Goal: Communication & Community: Answer question/provide support

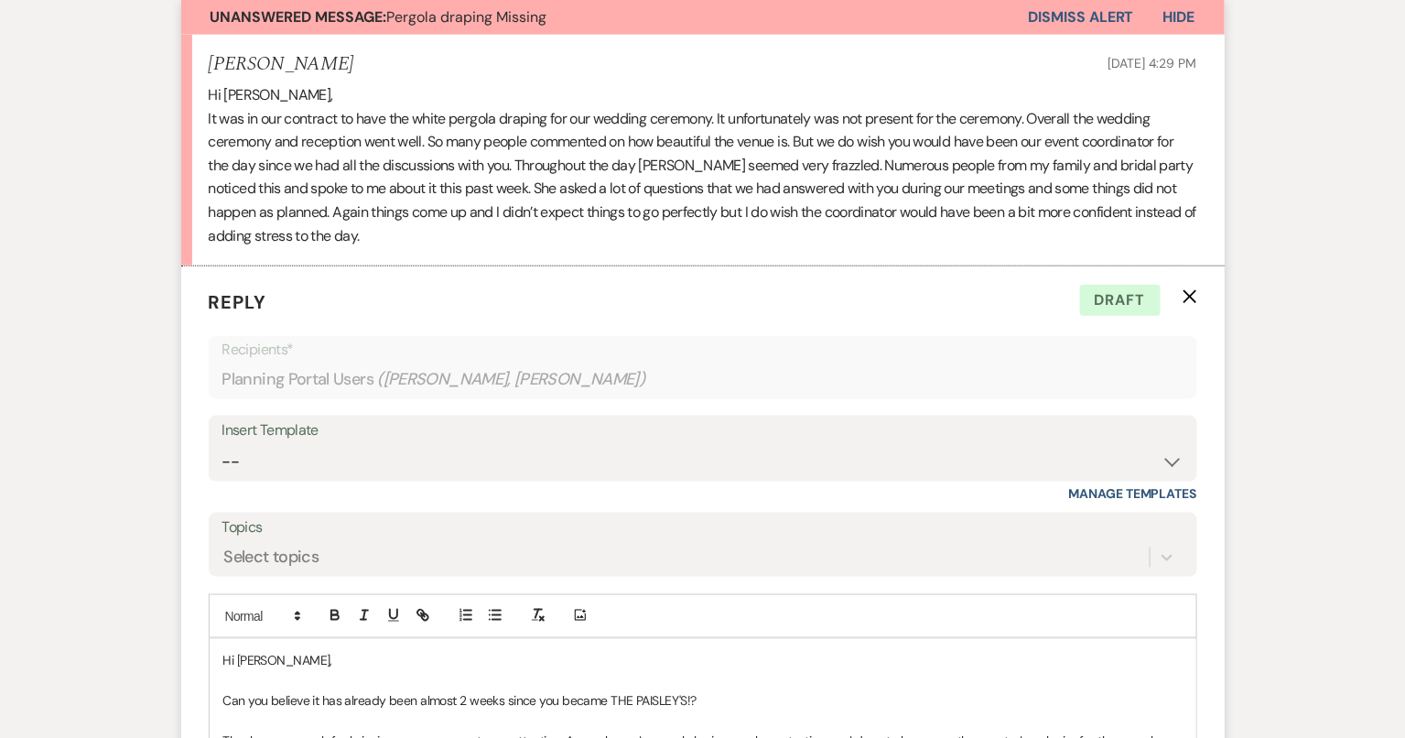
scroll to position [546, 0]
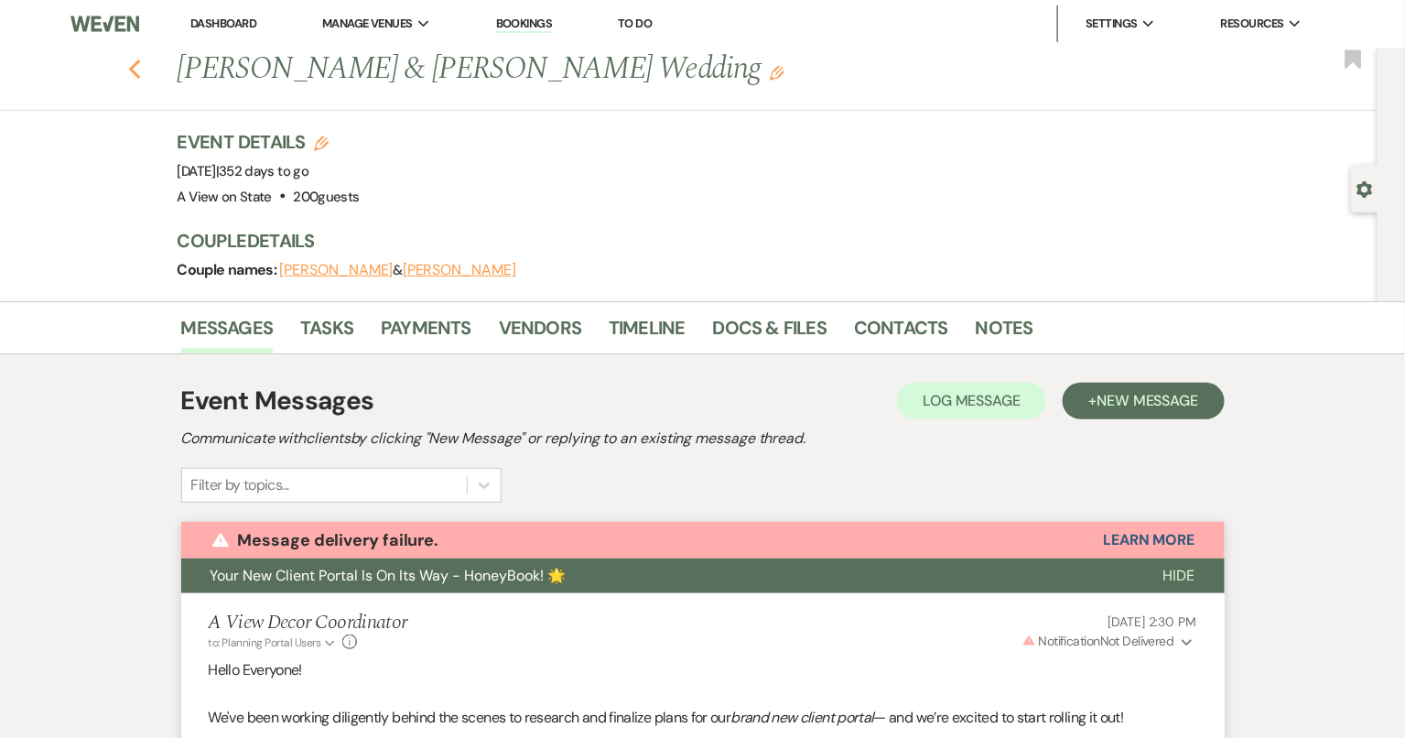
click at [132, 77] on icon "Previous" at bounding box center [135, 70] width 14 height 22
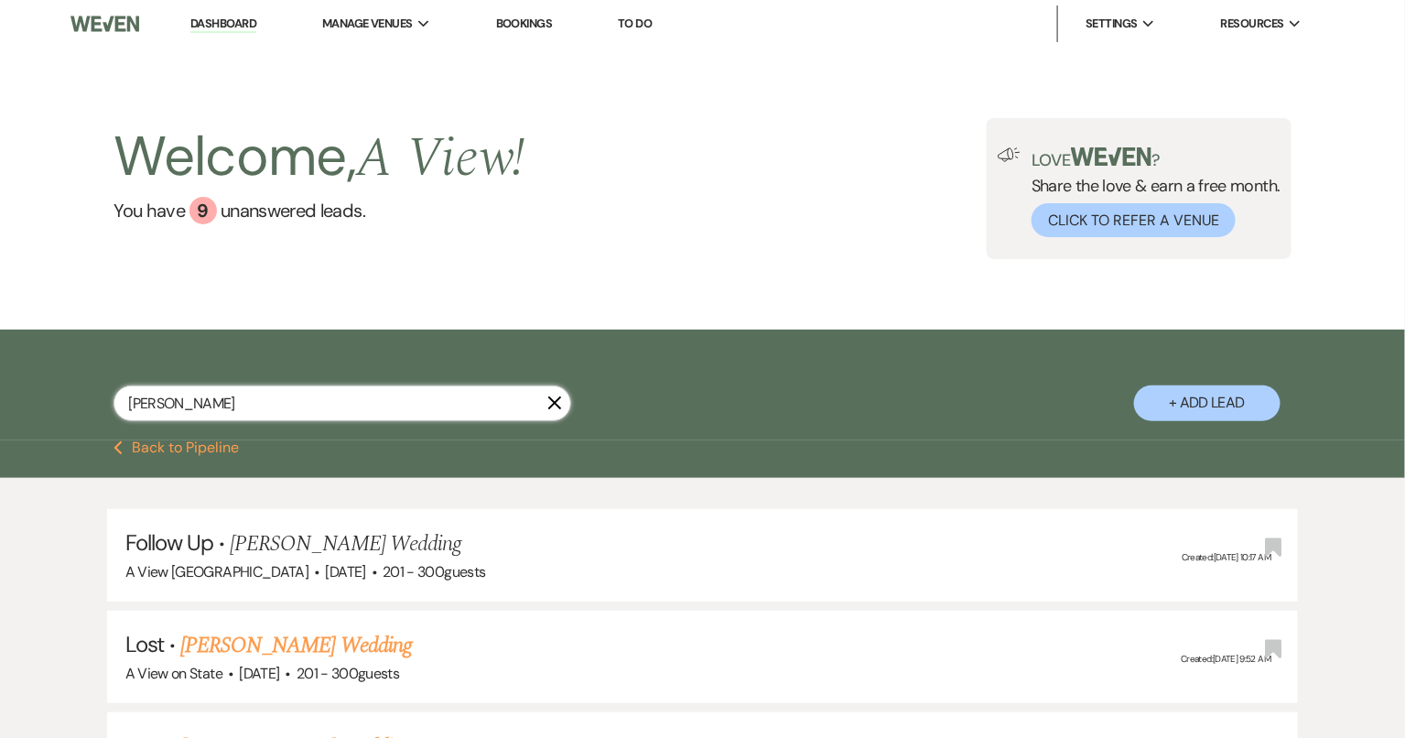
click at [232, 405] on input "alyssa stout" at bounding box center [343, 403] width 458 height 36
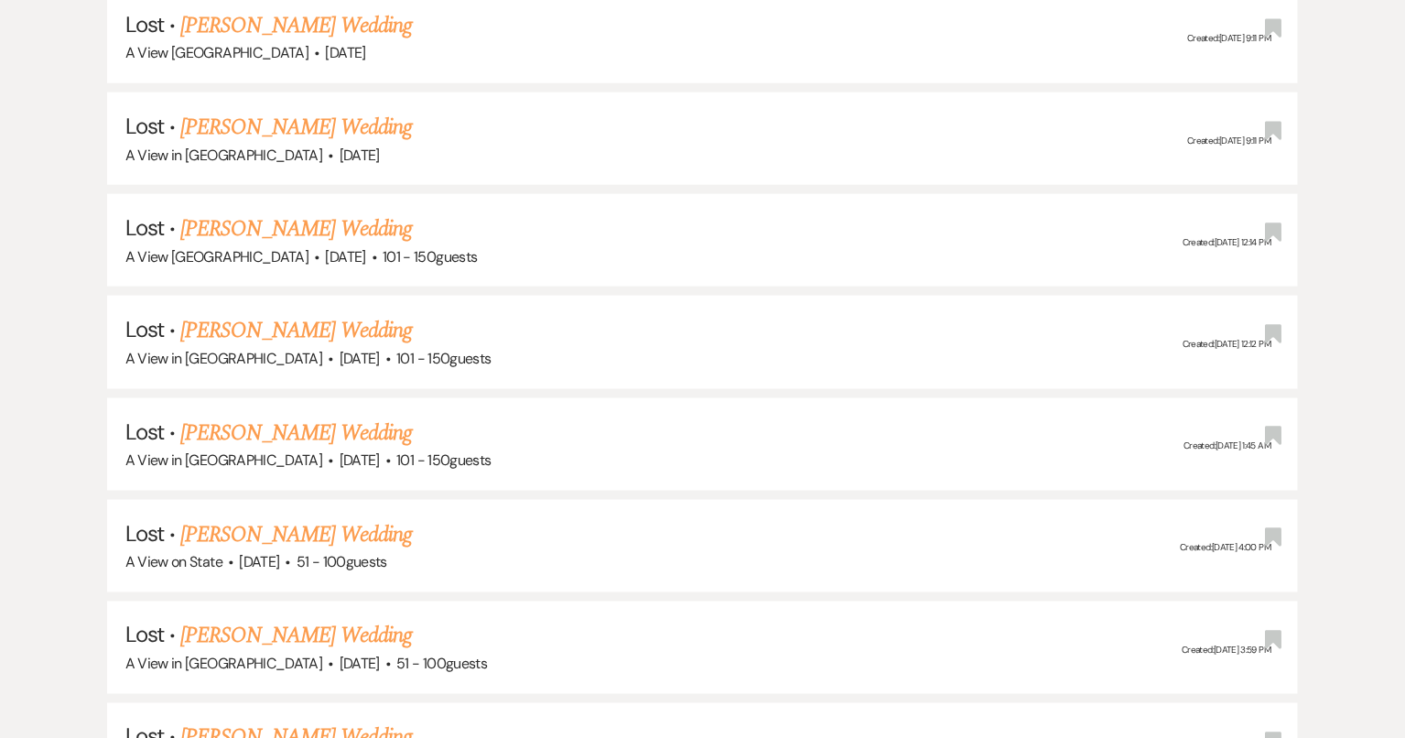
scroll to position [4352, 0]
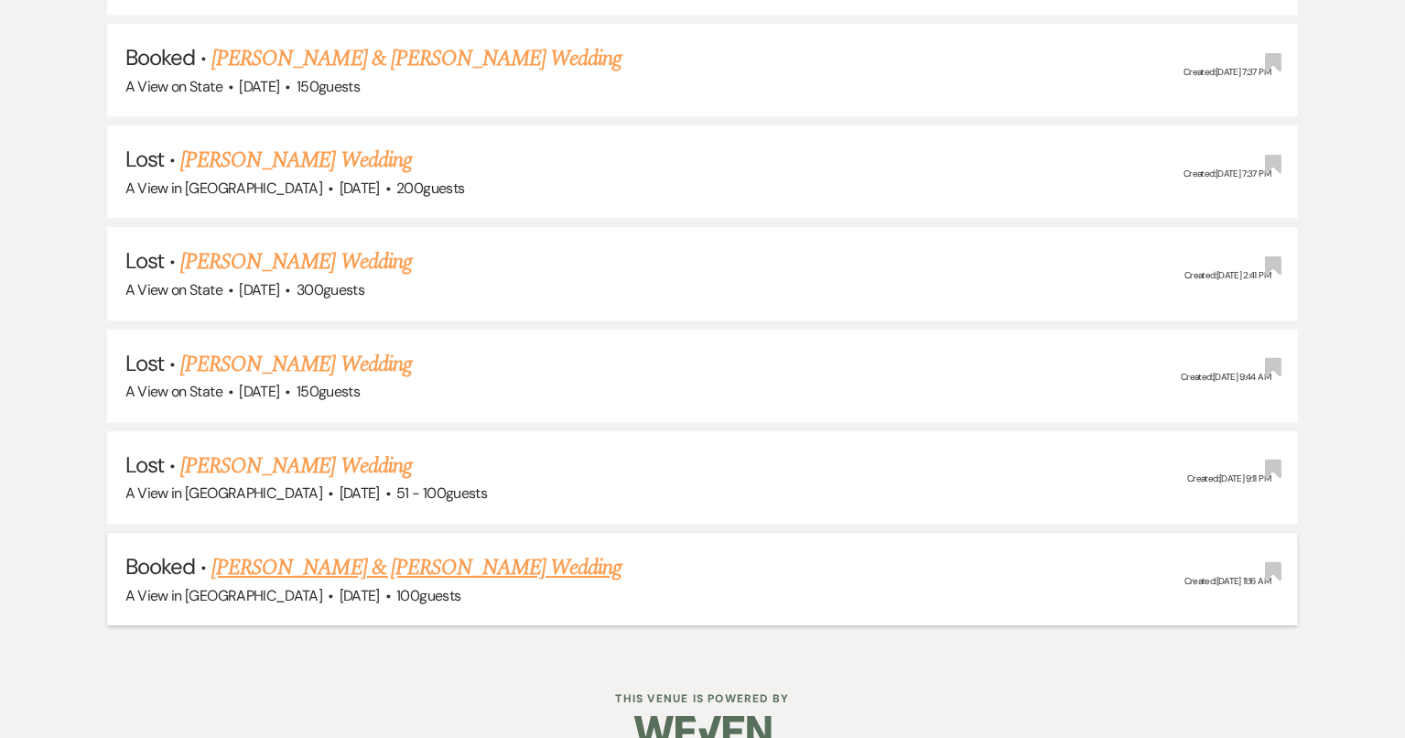
type input "[PERSON_NAME]"
click at [287, 551] on link "Rachel Voss & Anthony Boone's Wedding" at bounding box center [416, 567] width 410 height 33
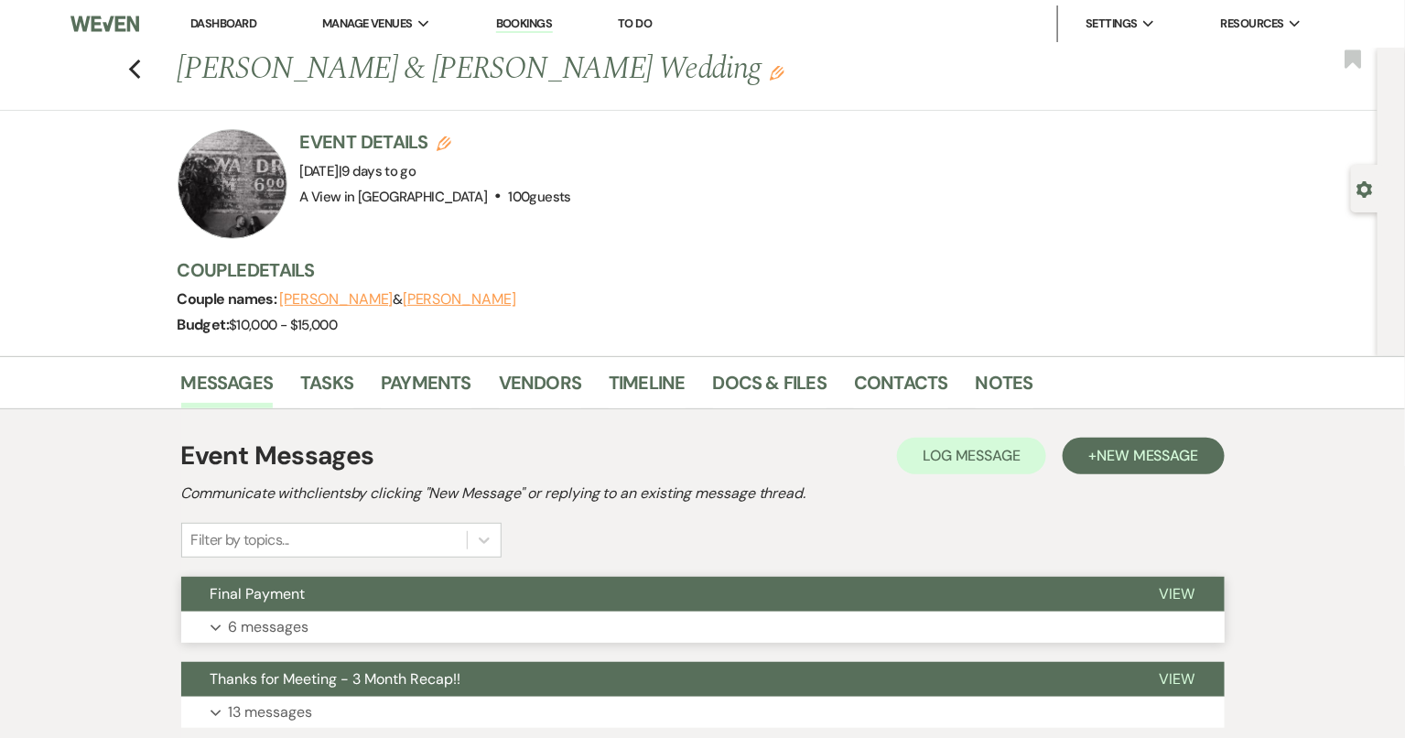
click at [679, 632] on button "Expand 6 messages" at bounding box center [702, 626] width 1043 height 31
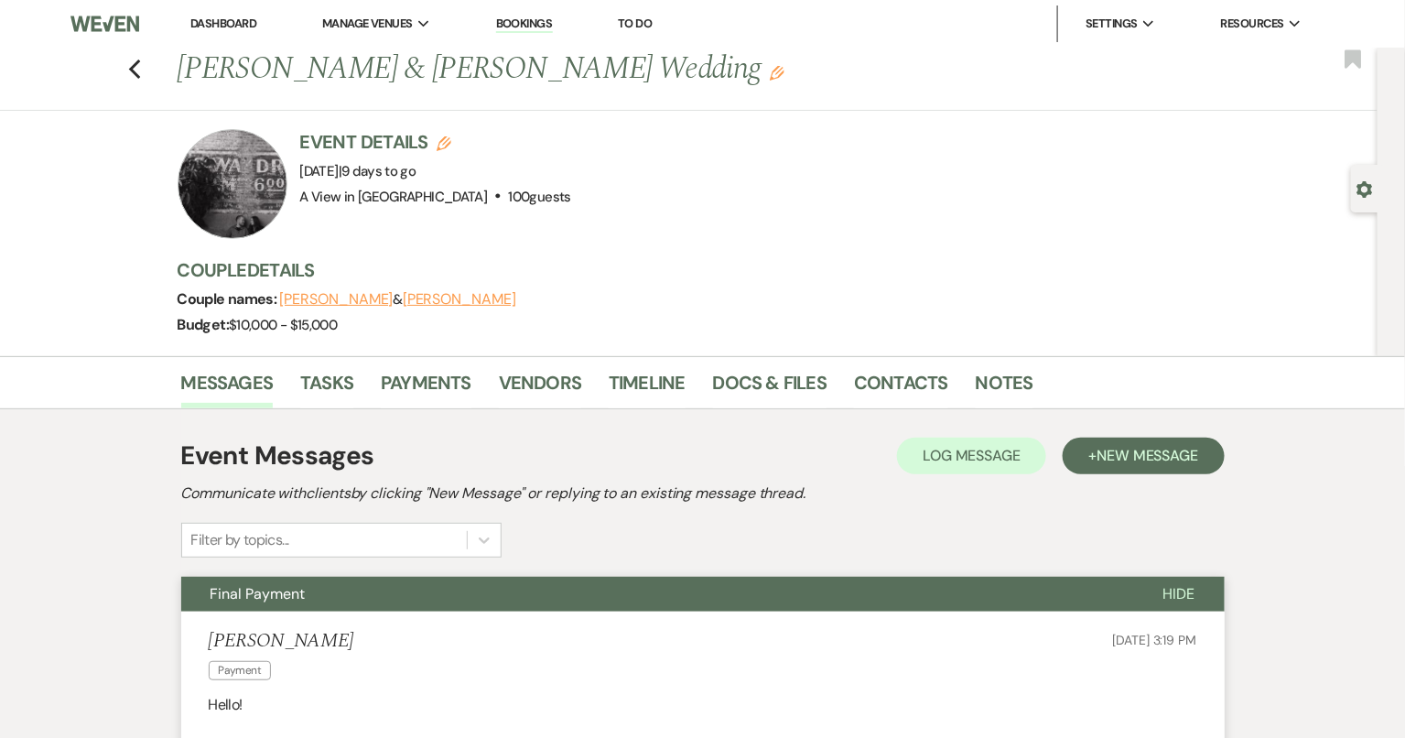
click at [678, 603] on button "Final Payment" at bounding box center [657, 594] width 953 height 35
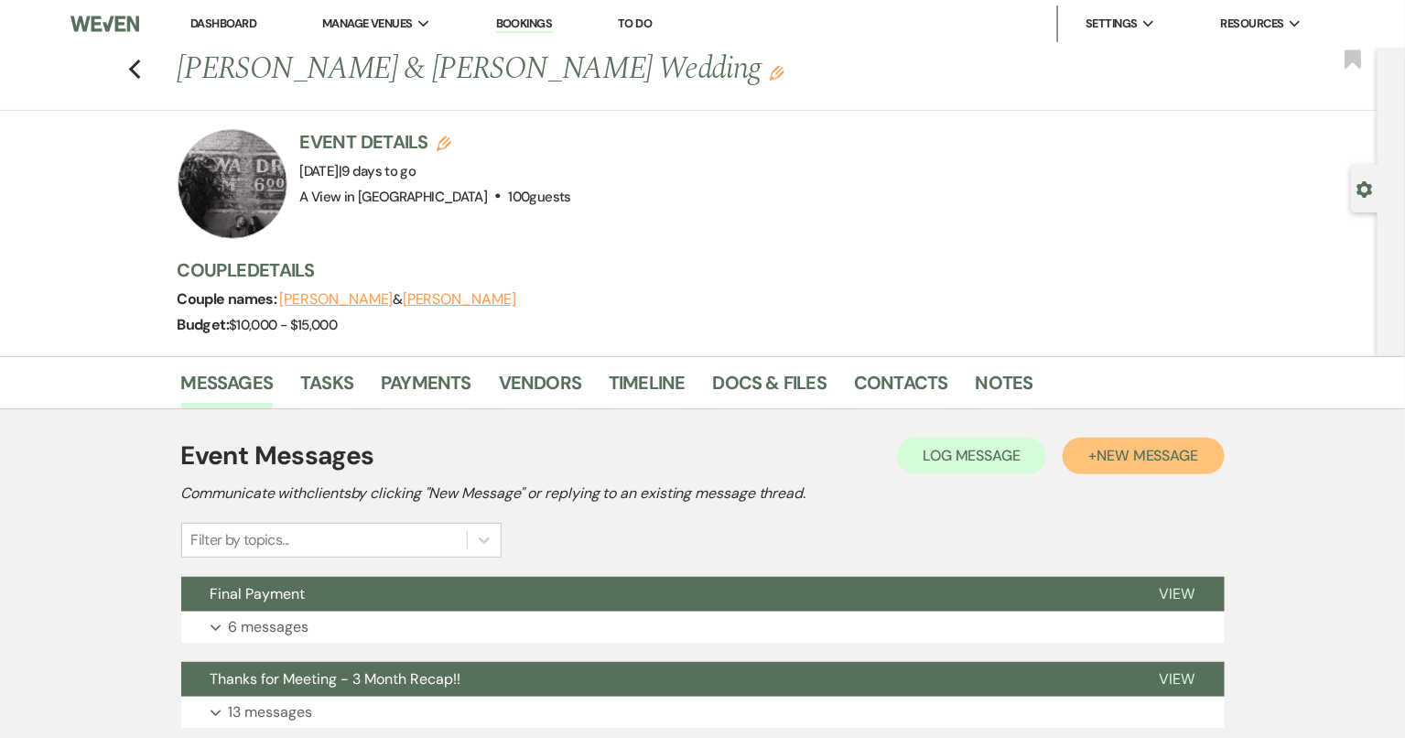
click at [1087, 456] on button "+ New Message" at bounding box center [1143, 456] width 161 height 37
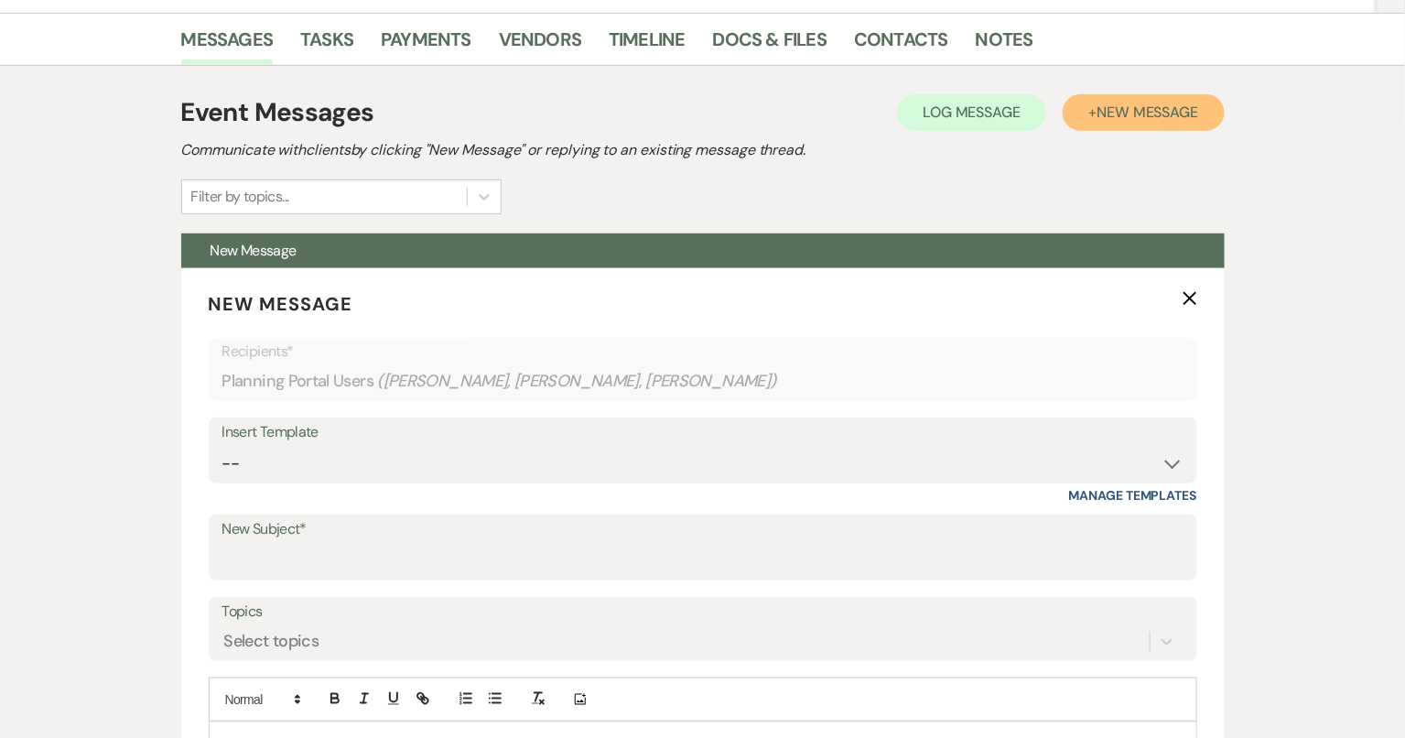
scroll to position [341, 0]
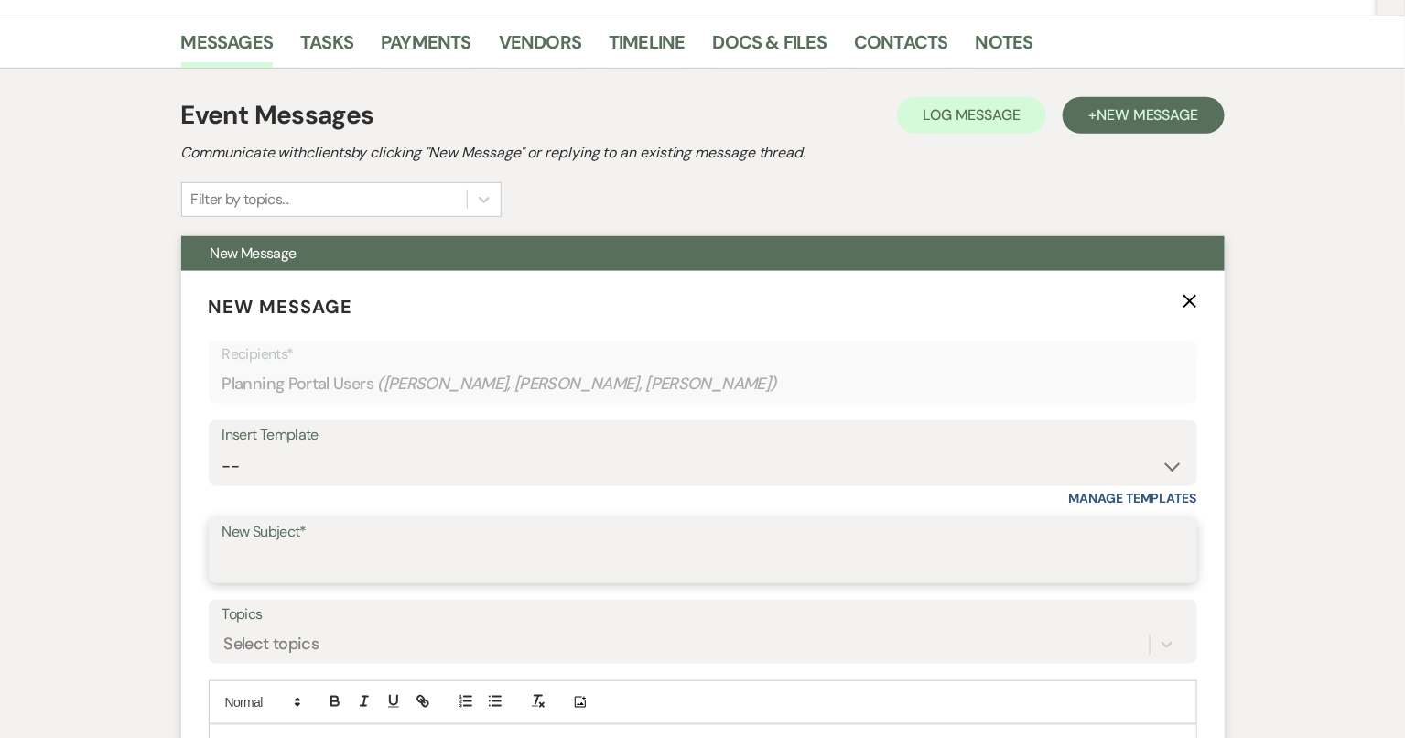
click at [397, 567] on input "New Subject*" at bounding box center [702, 564] width 961 height 36
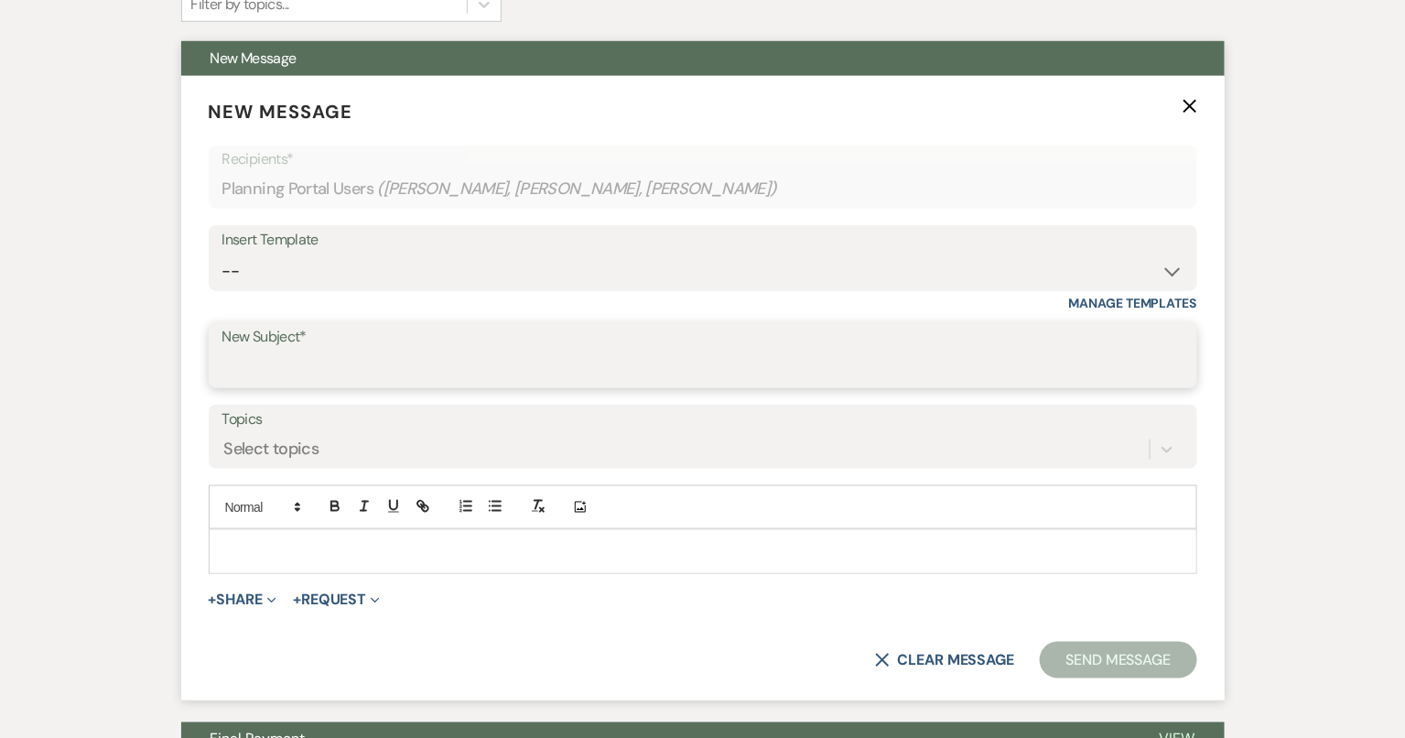
scroll to position [531, 0]
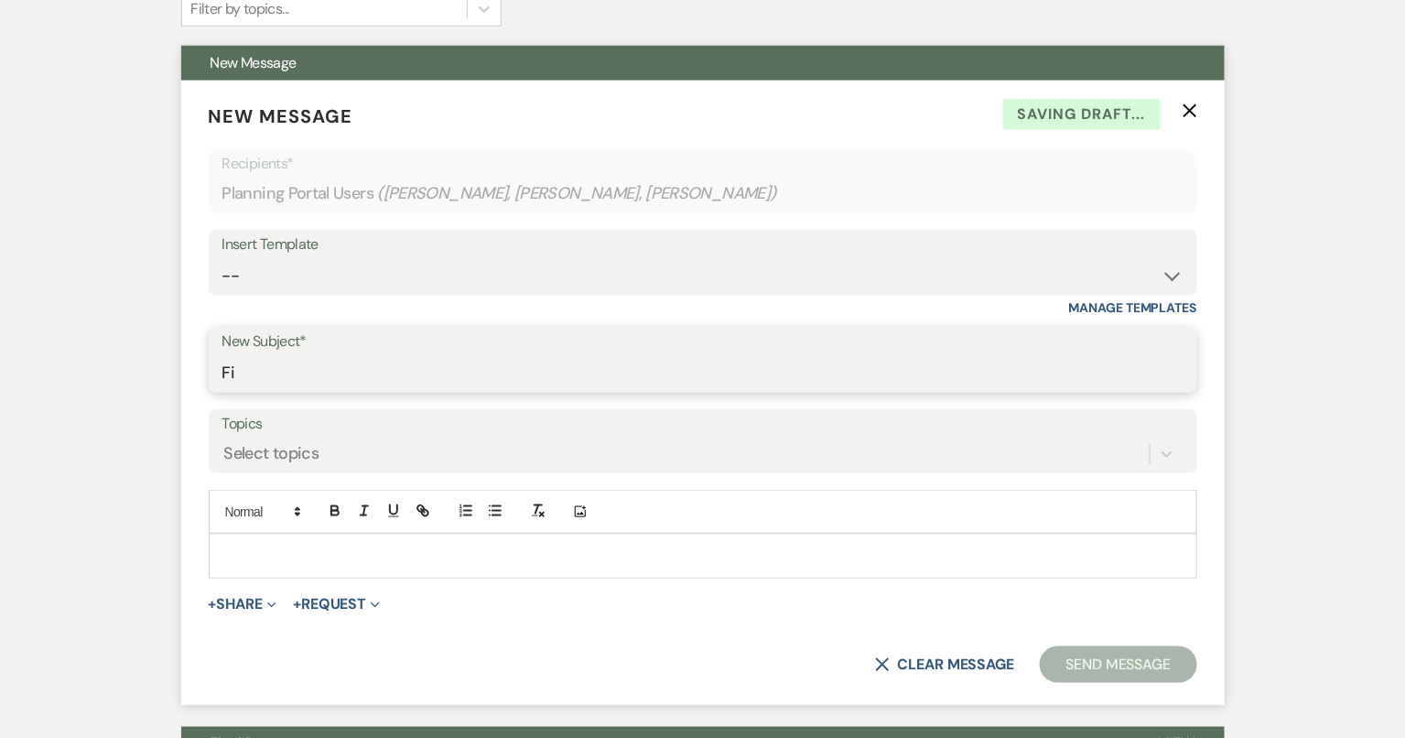
type input "Final Meeting Paperwork!"
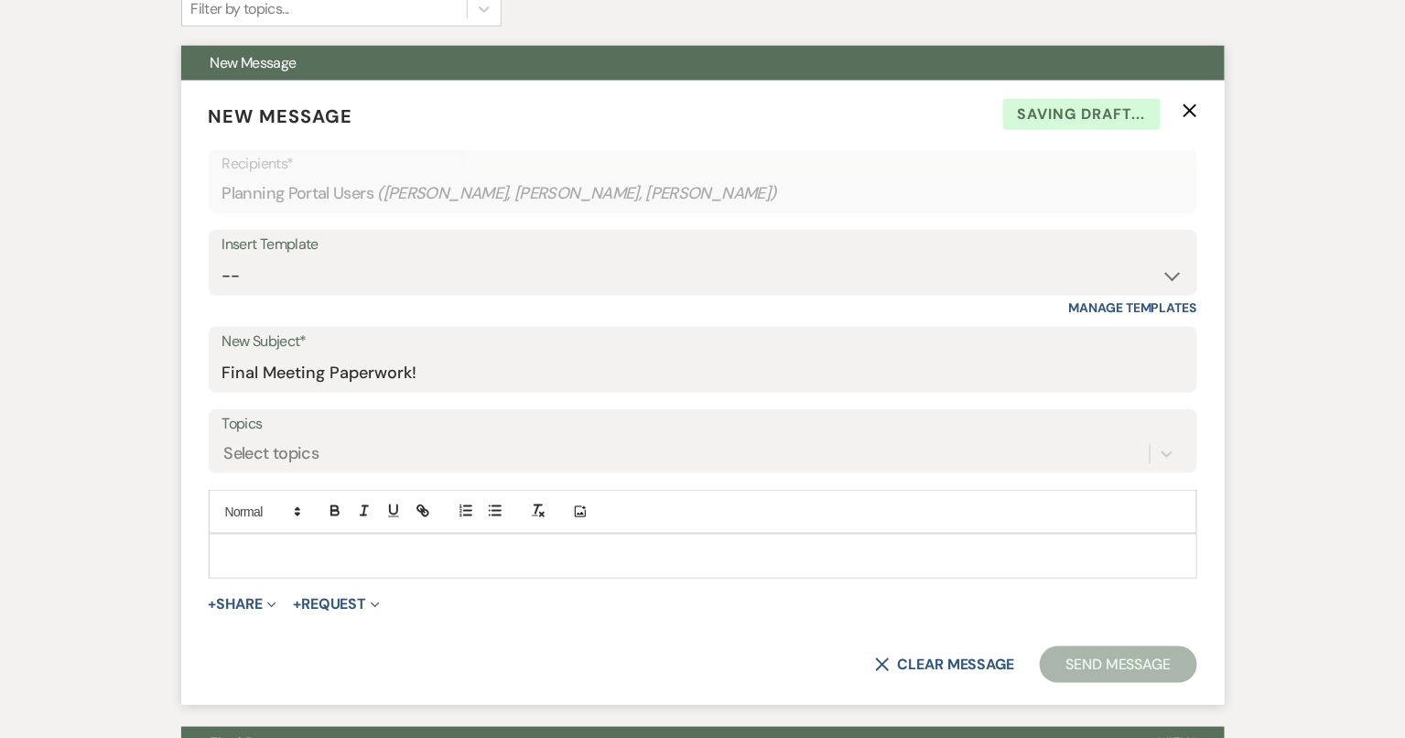
click at [389, 550] on p at bounding box center [702, 556] width 959 height 20
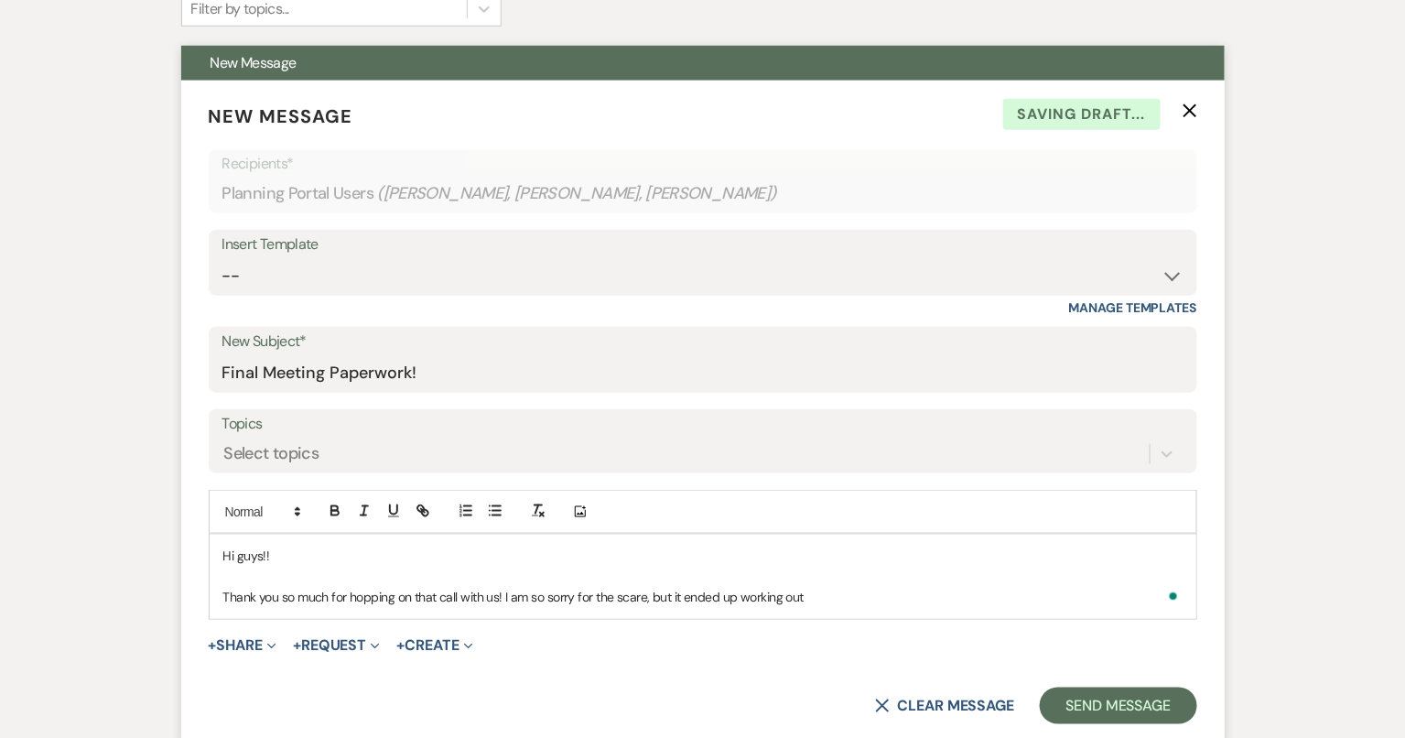
drag, startPoint x: 773, startPoint y: 551, endPoint x: 773, endPoint y: 568, distance: 16.5
click at [773, 551] on p "Hi guys!!" at bounding box center [702, 556] width 959 height 20
click at [800, 592] on p "Thank you so much for hopping on that call with us! I am so sorry for the scare…" at bounding box center [702, 597] width 959 height 20
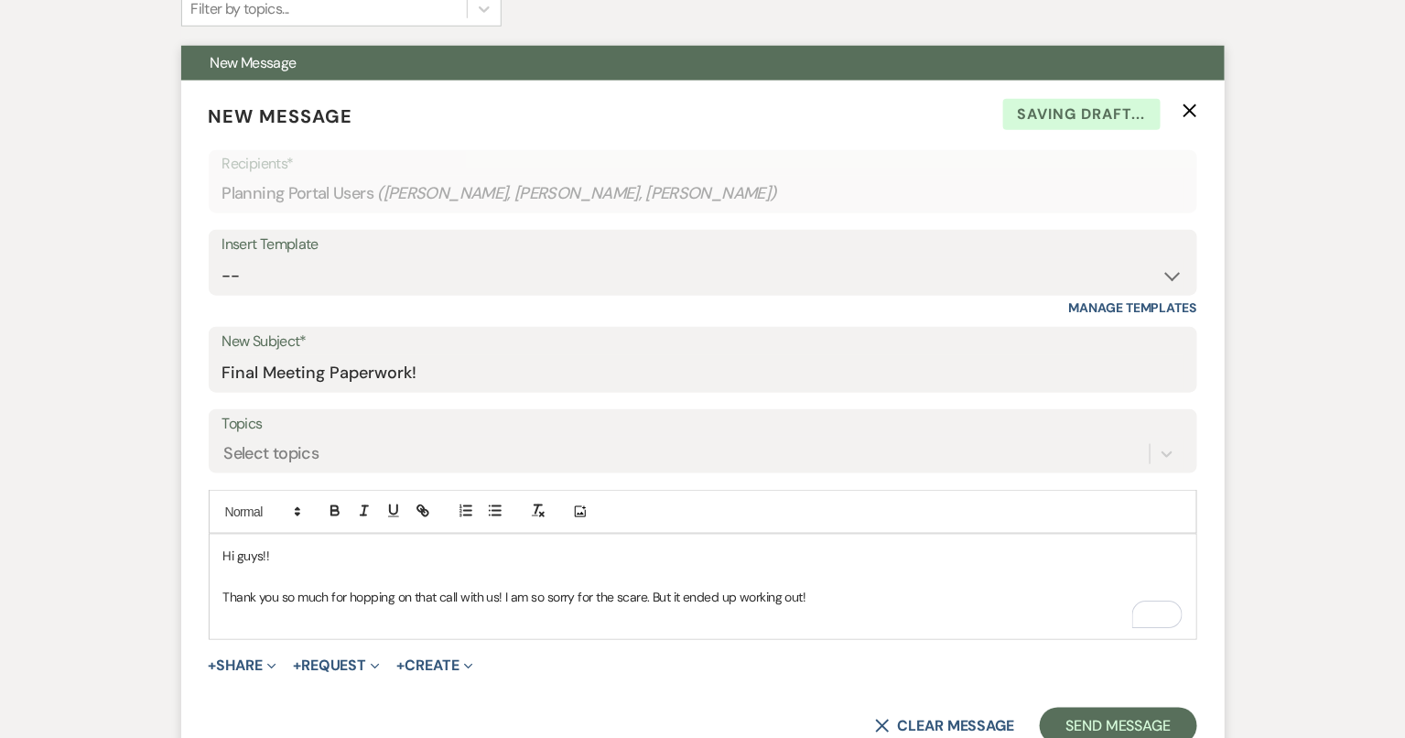
click at [800, 630] on div "Hi guys!! Thank you so much for hopping on that call with us! I am so sorry for…" at bounding box center [703, 587] width 987 height 104
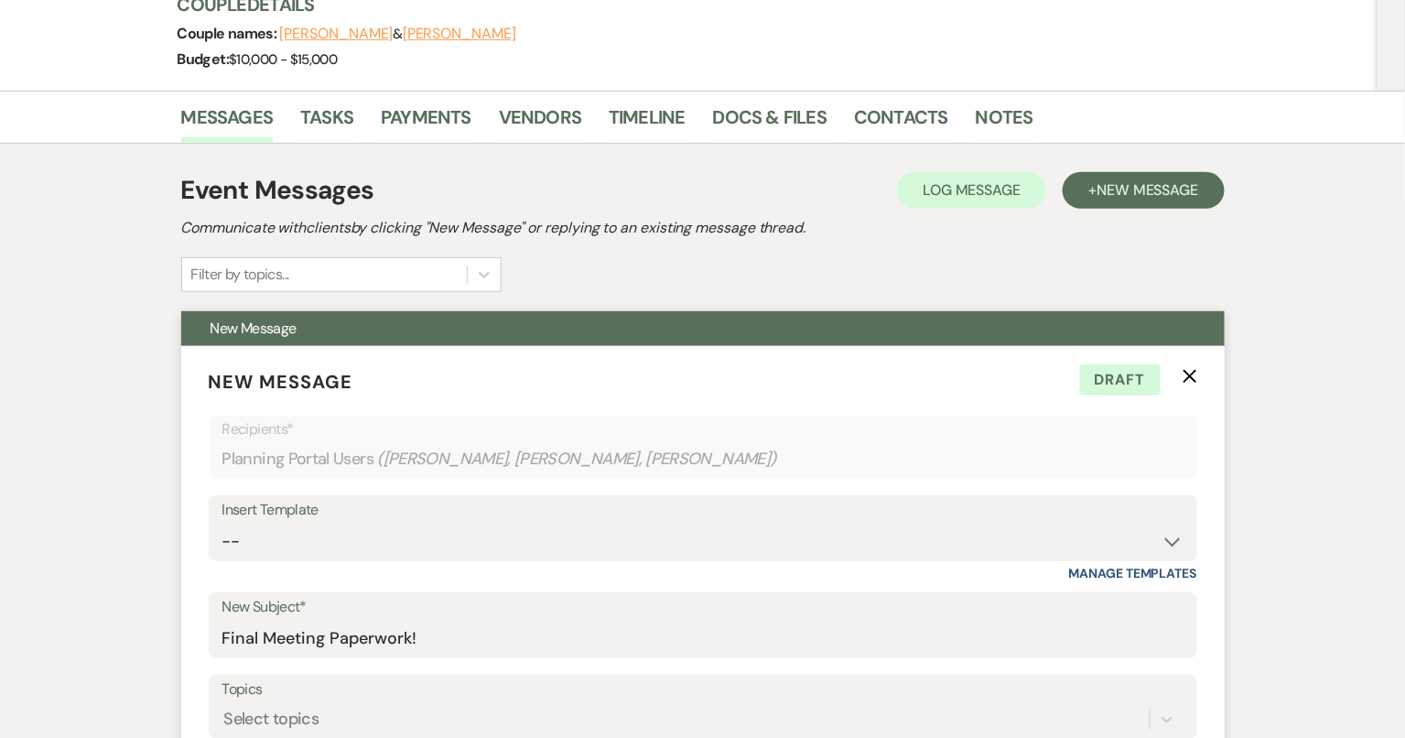
scroll to position [1119, 0]
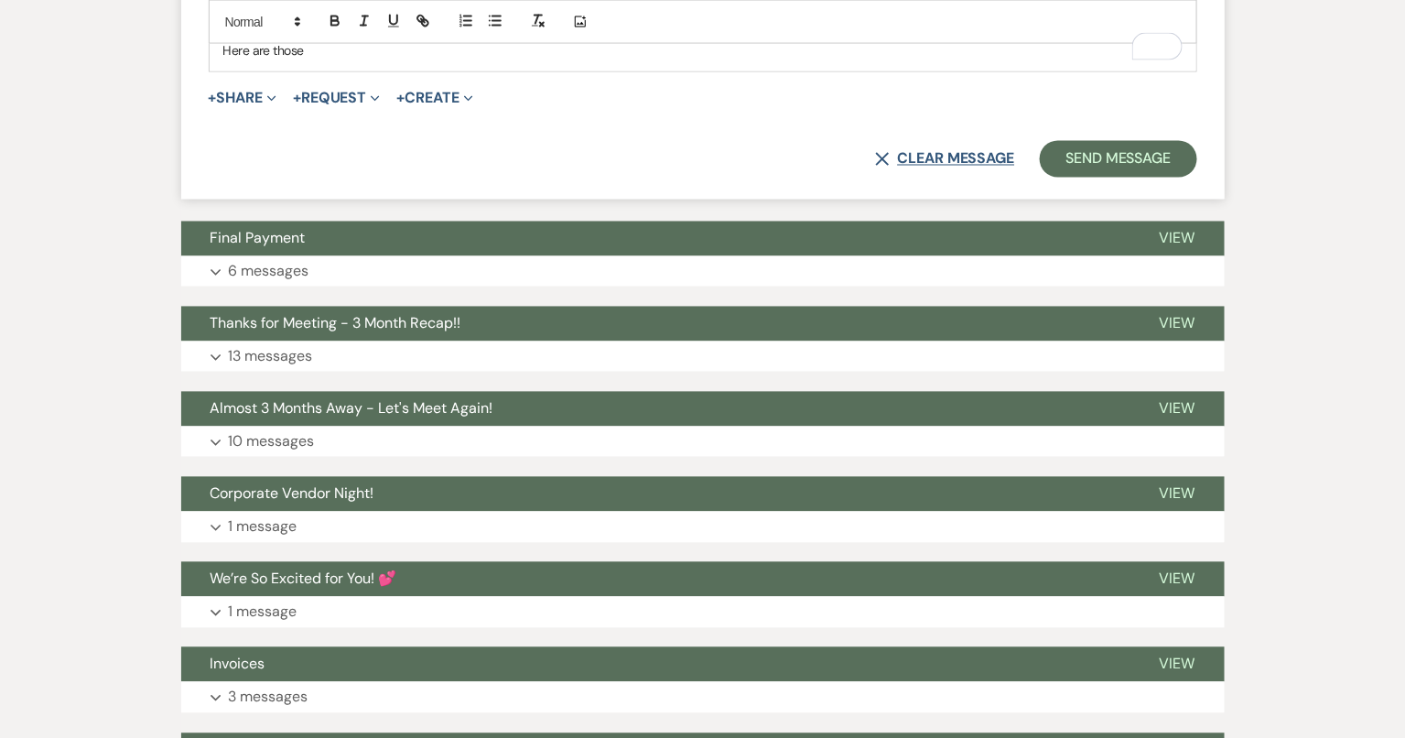
click at [930, 157] on button "X Clear message" at bounding box center [944, 159] width 139 height 15
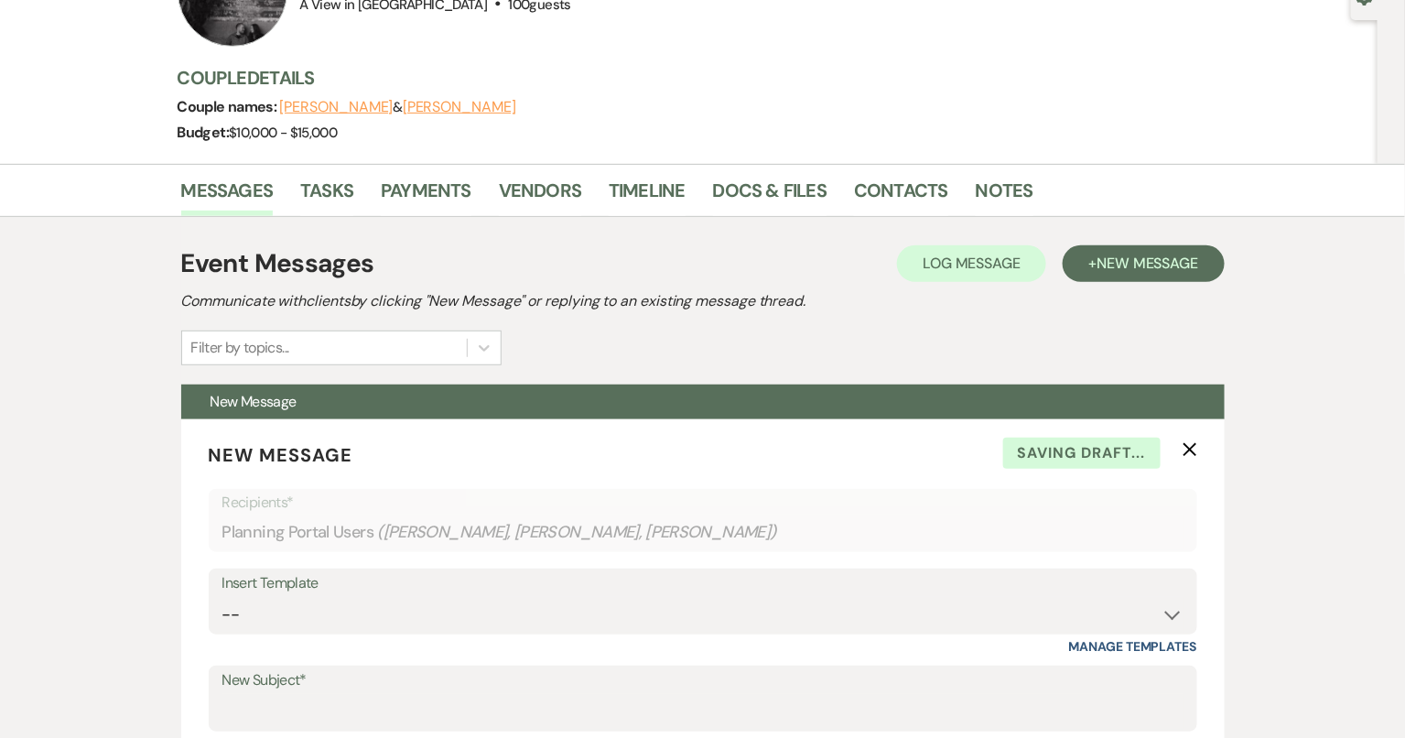
scroll to position [160, 0]
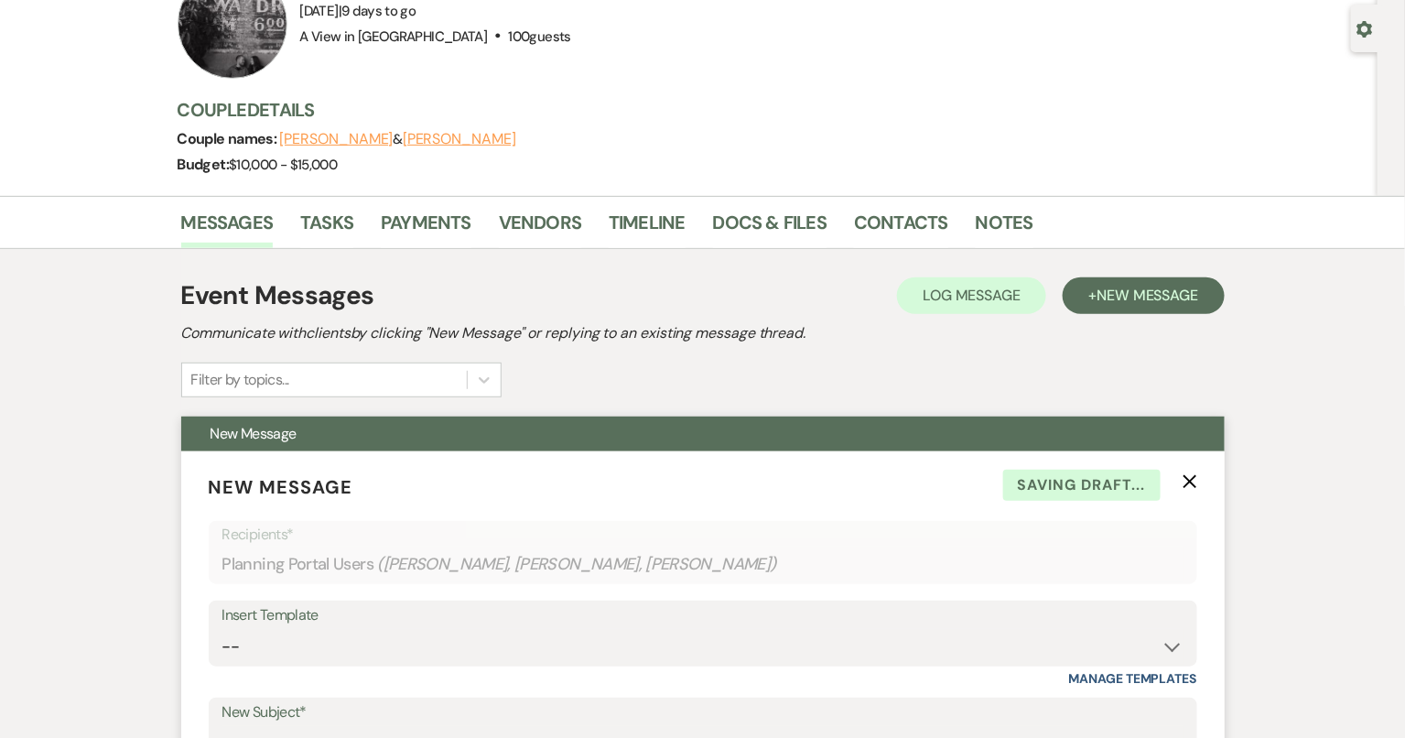
click at [1195, 486] on use "button" at bounding box center [1190, 482] width 14 height 14
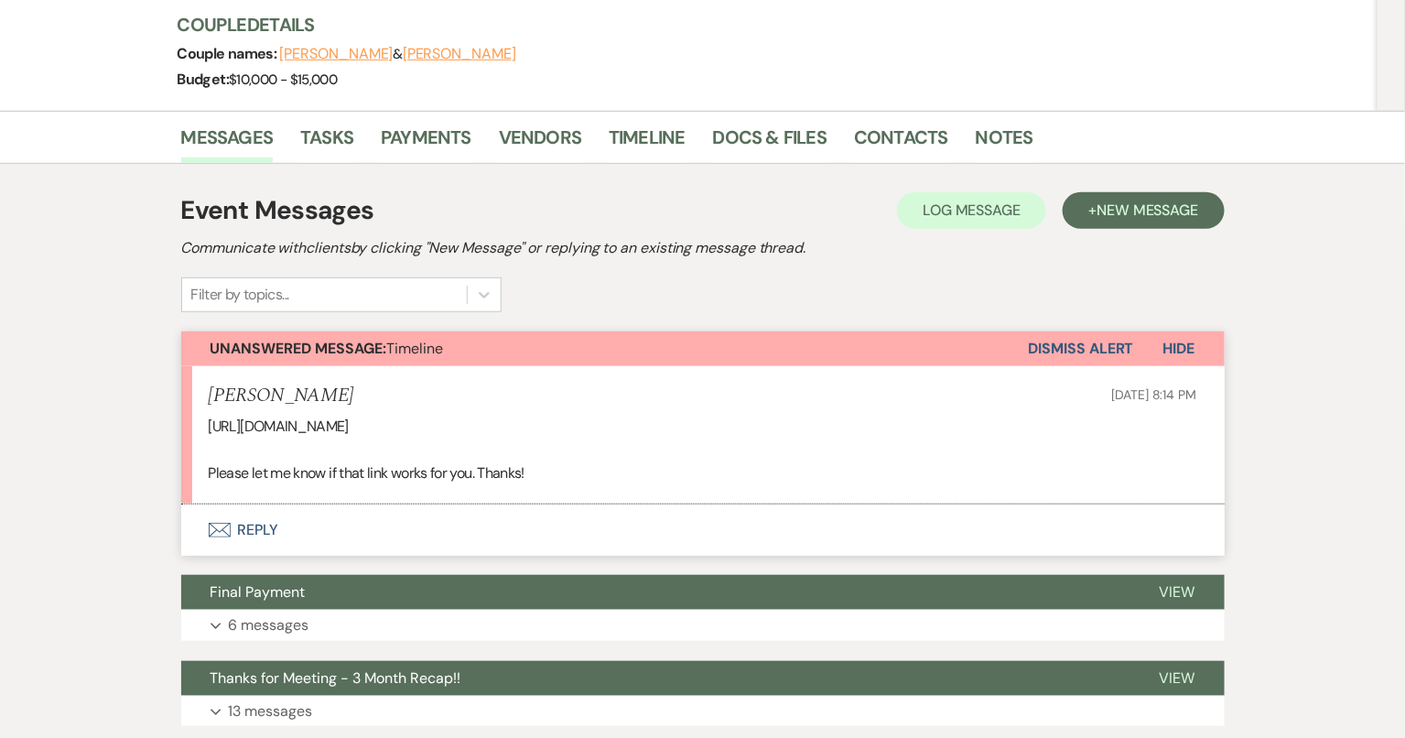
scroll to position [244, 0]
click at [565, 421] on p "https://docs.google.com/spreadsheets/d/1EwguSUEVBUmQIjh_M4J1piDIIA2pkMJIg8S-d5u…" at bounding box center [703, 428] width 989 height 24
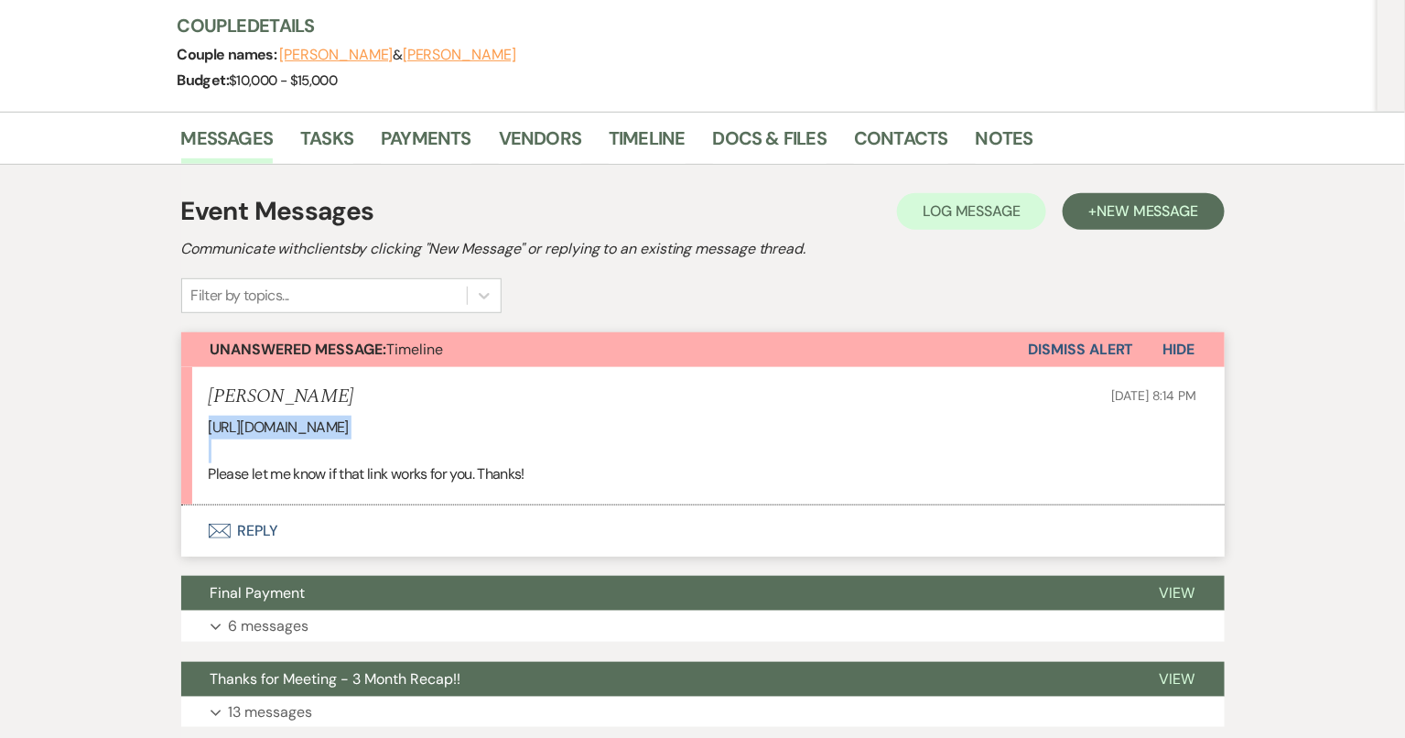
click at [565, 421] on p "https://docs.google.com/spreadsheets/d/1EwguSUEVBUmQIjh_M4J1piDIIA2pkMJIg8S-d5u…" at bounding box center [703, 428] width 989 height 24
copy p "https://docs.google.com/spreadsheets/d/1EwguSUEVBUmQIjh_M4J1piDIIA2pkMJIg8S-d5u…"
click at [479, 514] on button "Envelope Reply" at bounding box center [702, 530] width 1043 height 51
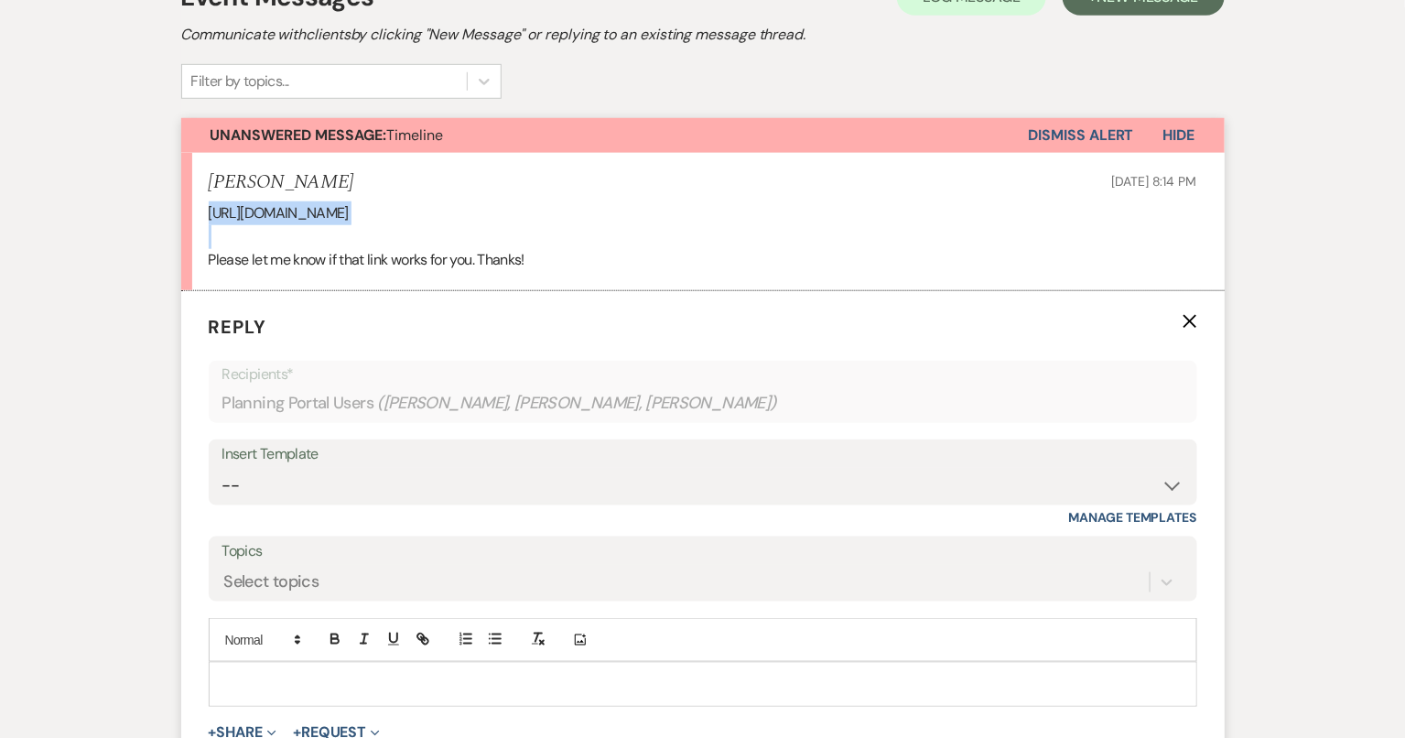
scroll to position [568, 0]
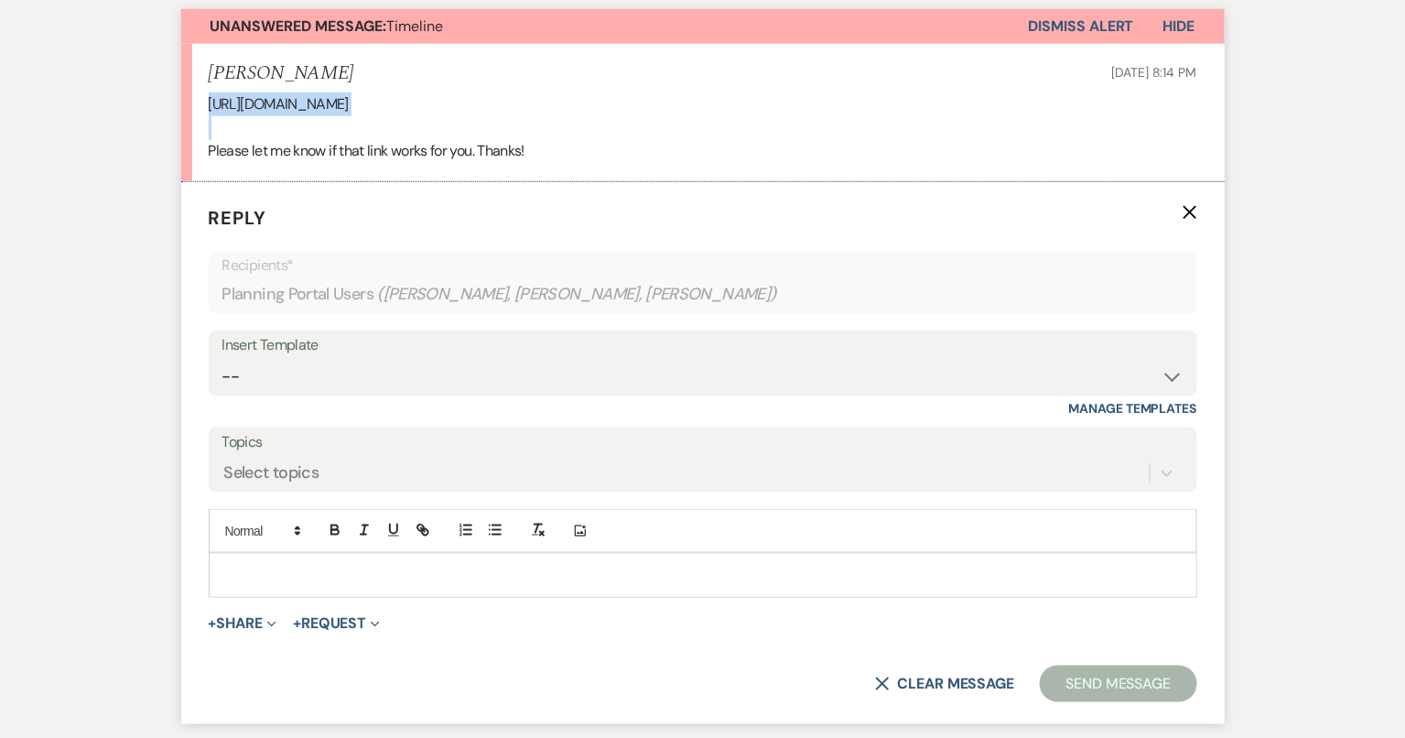
click at [474, 584] on div at bounding box center [703, 575] width 987 height 42
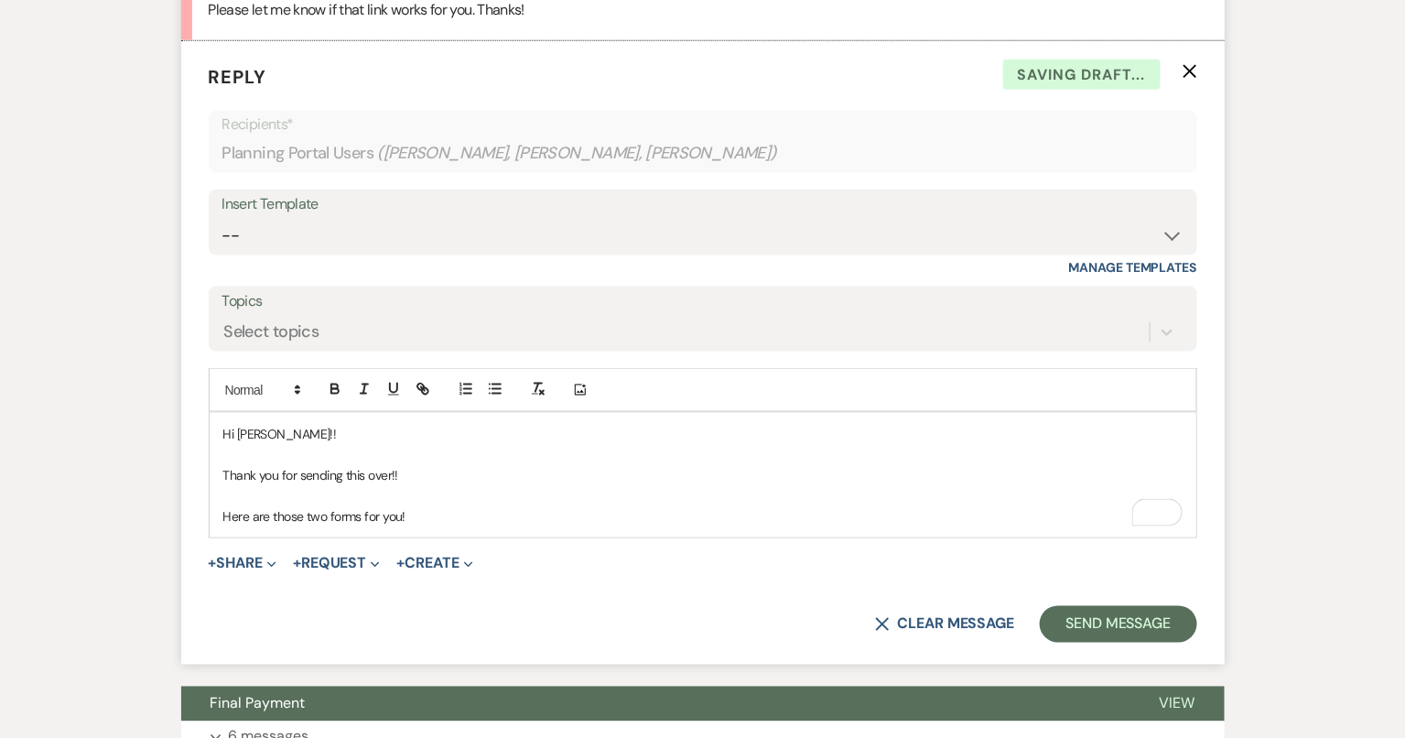
scroll to position [725, 0]
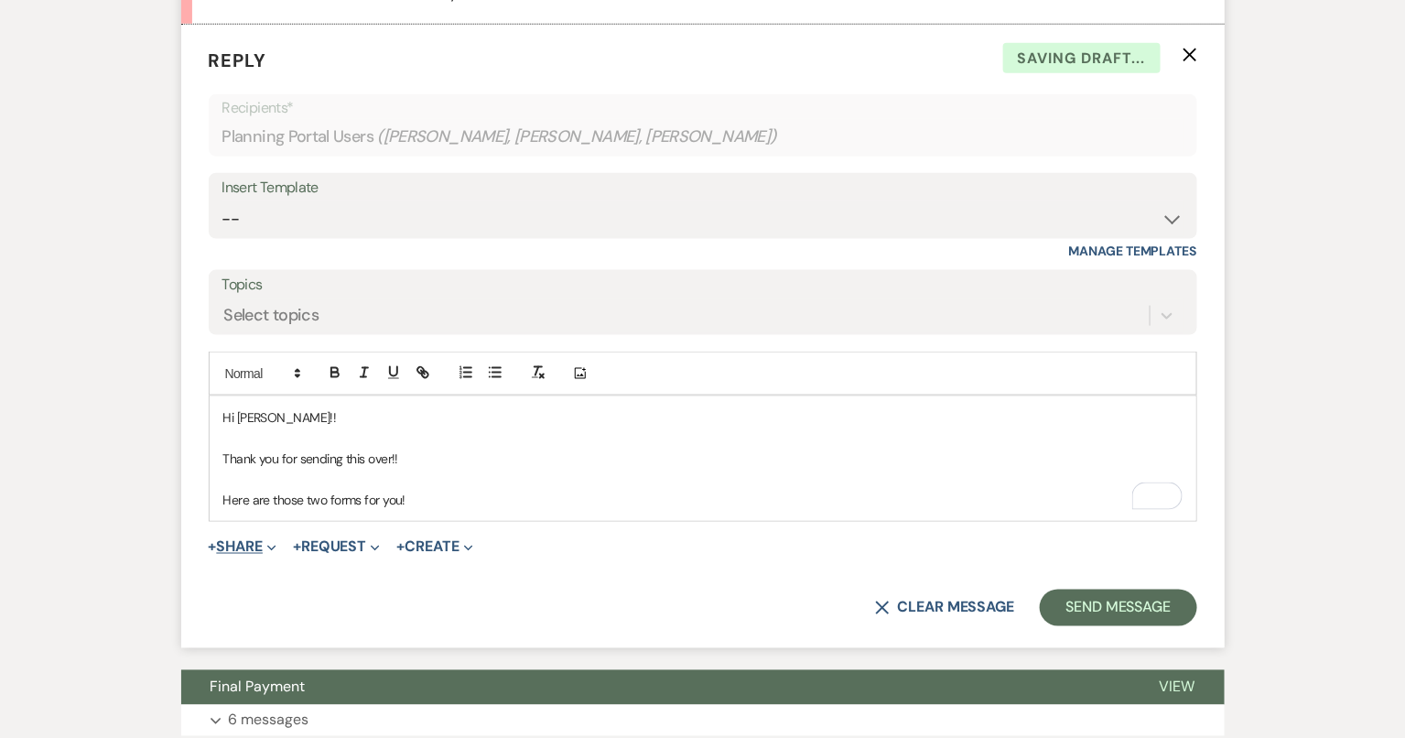
click at [236, 540] on button "+ Share Expand" at bounding box center [243, 547] width 69 height 15
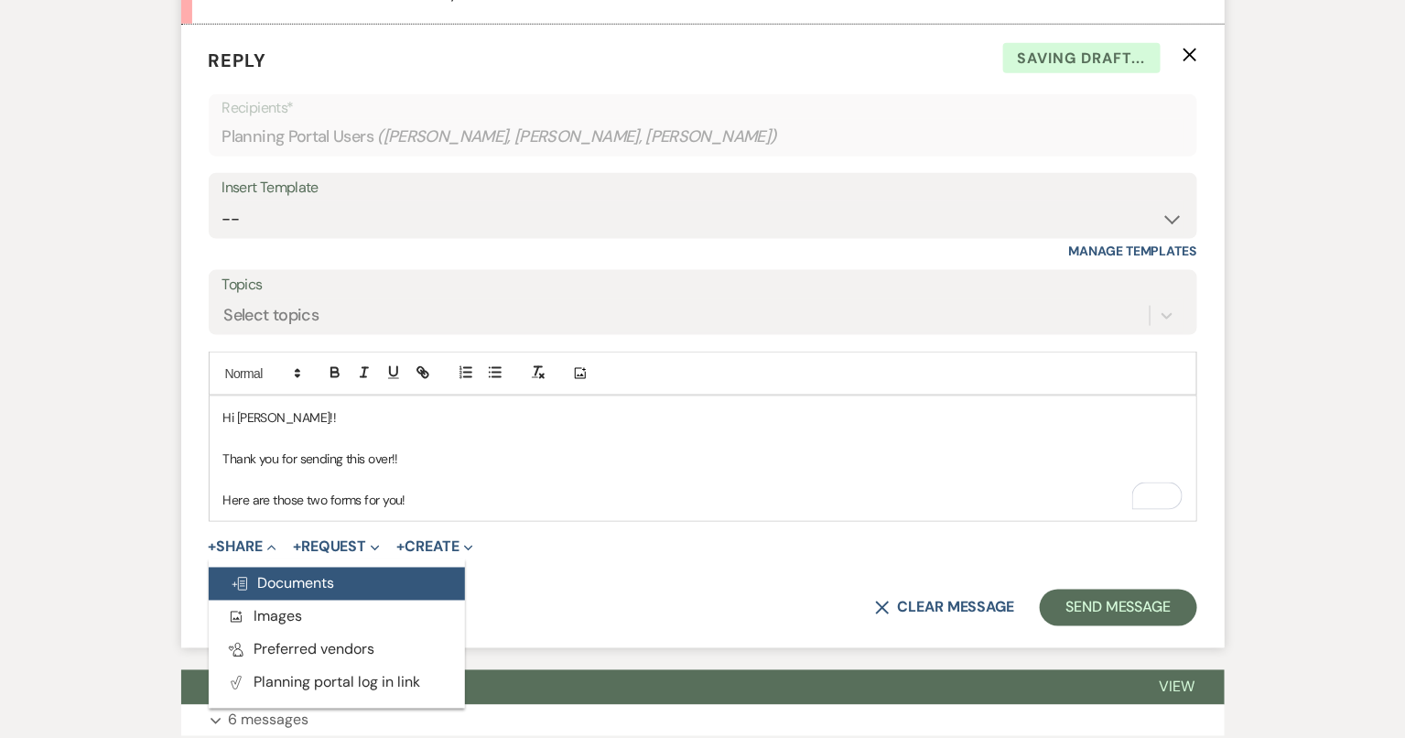
click at [278, 568] on button "Doc Upload Documents" at bounding box center [337, 584] width 256 height 33
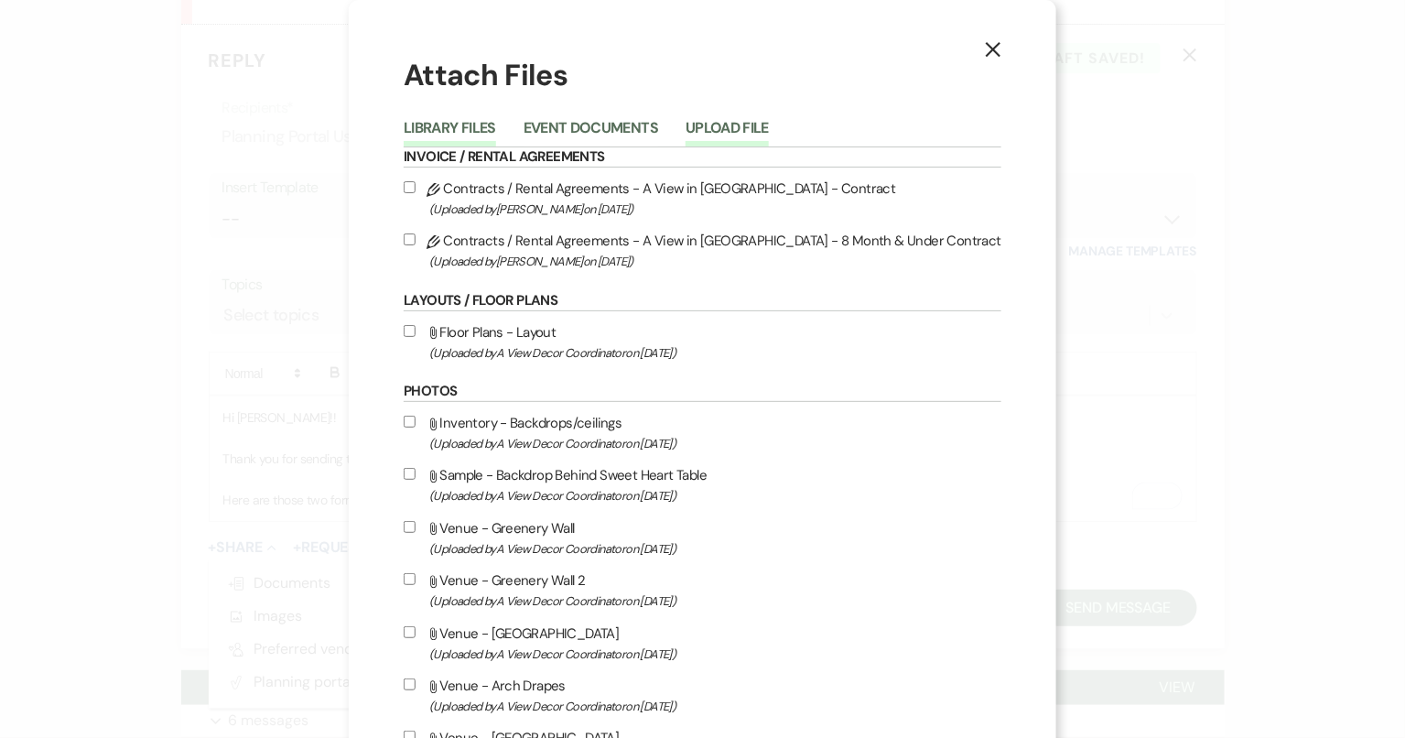
click at [753, 123] on button "Upload File" at bounding box center [727, 134] width 83 height 26
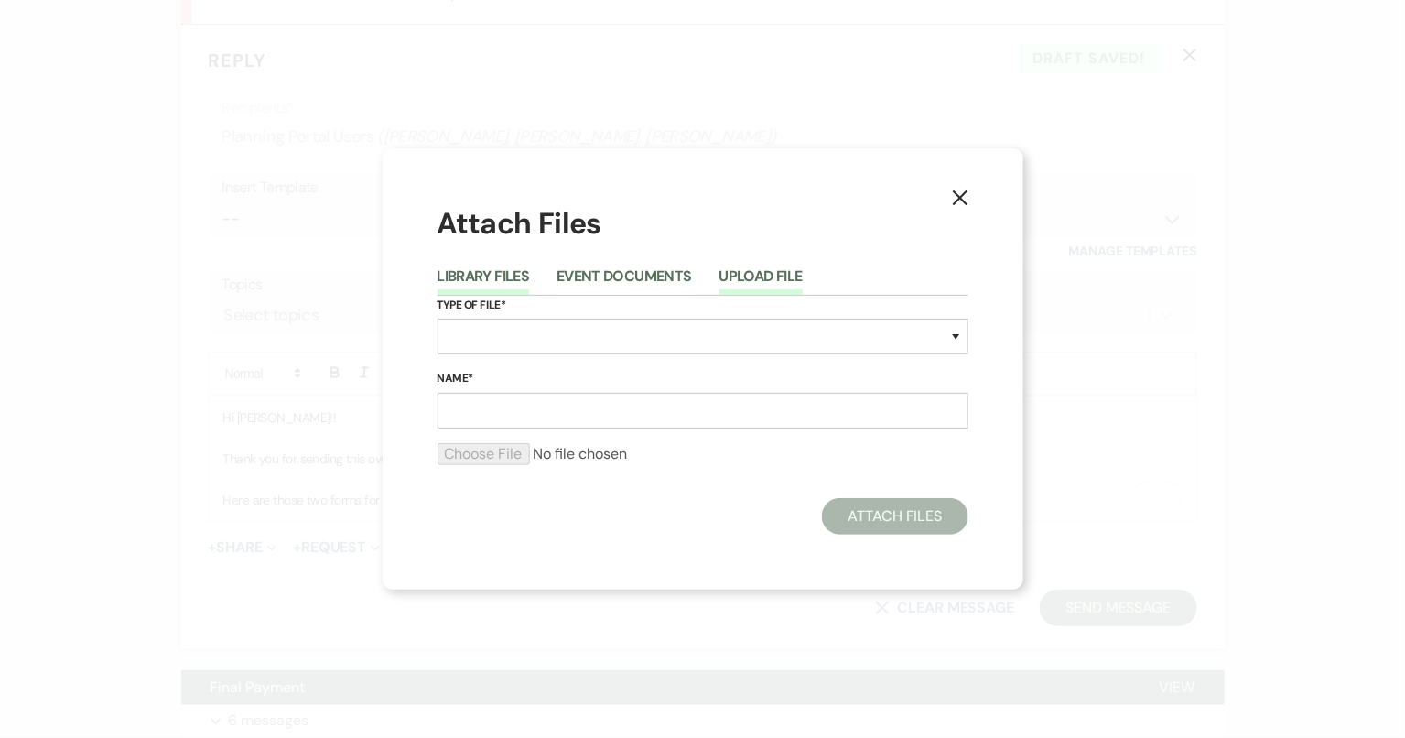
click at [481, 273] on button "Library Files" at bounding box center [484, 282] width 92 height 26
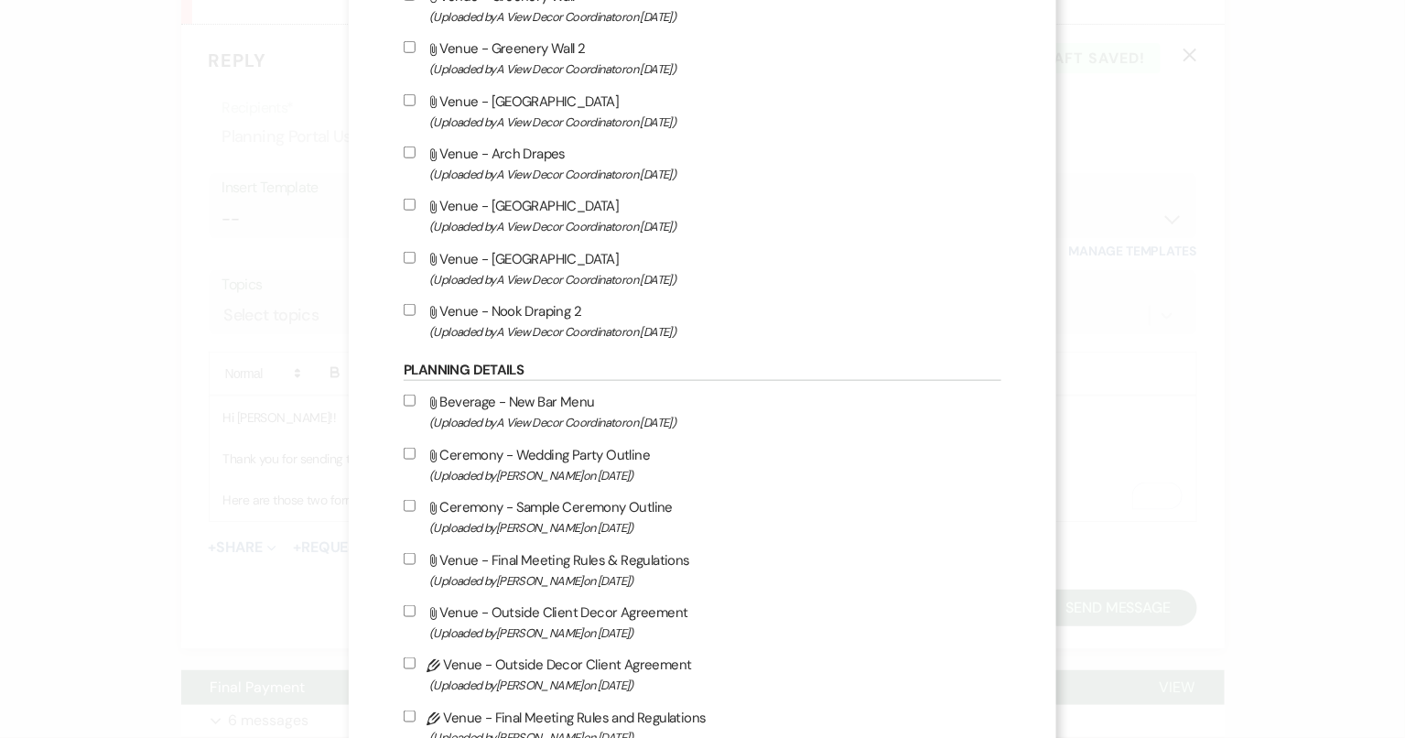
scroll to position [949, 0]
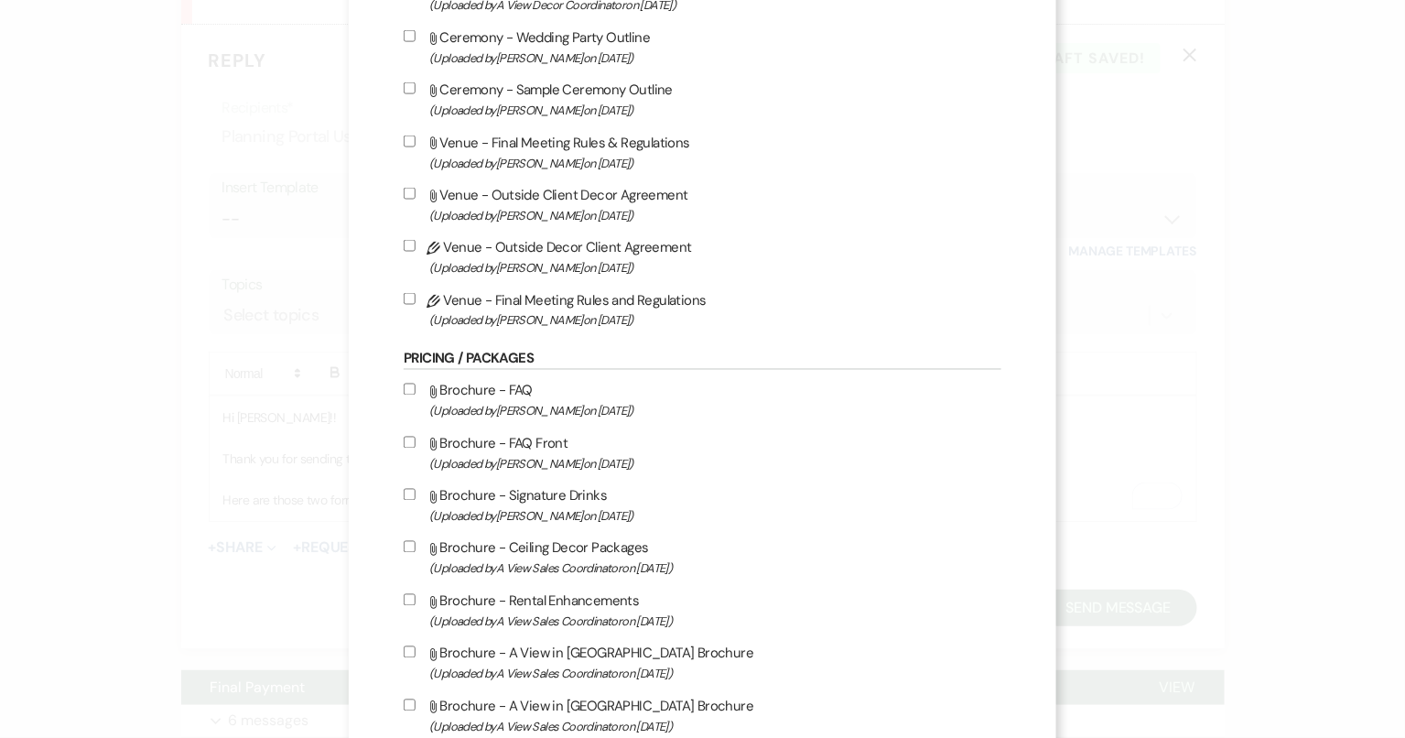
click at [416, 243] on input "Pencil Venue - Outside Decor Client Agreement (Uploaded by Britney McLaughlin o…" at bounding box center [410, 246] width 12 height 12
checkbox input "true"
click at [416, 298] on input "Pencil Venue - Final Meeting Rules and Regulations (Uploaded by Britney McLaugh…" at bounding box center [410, 299] width 12 height 12
checkbox input "true"
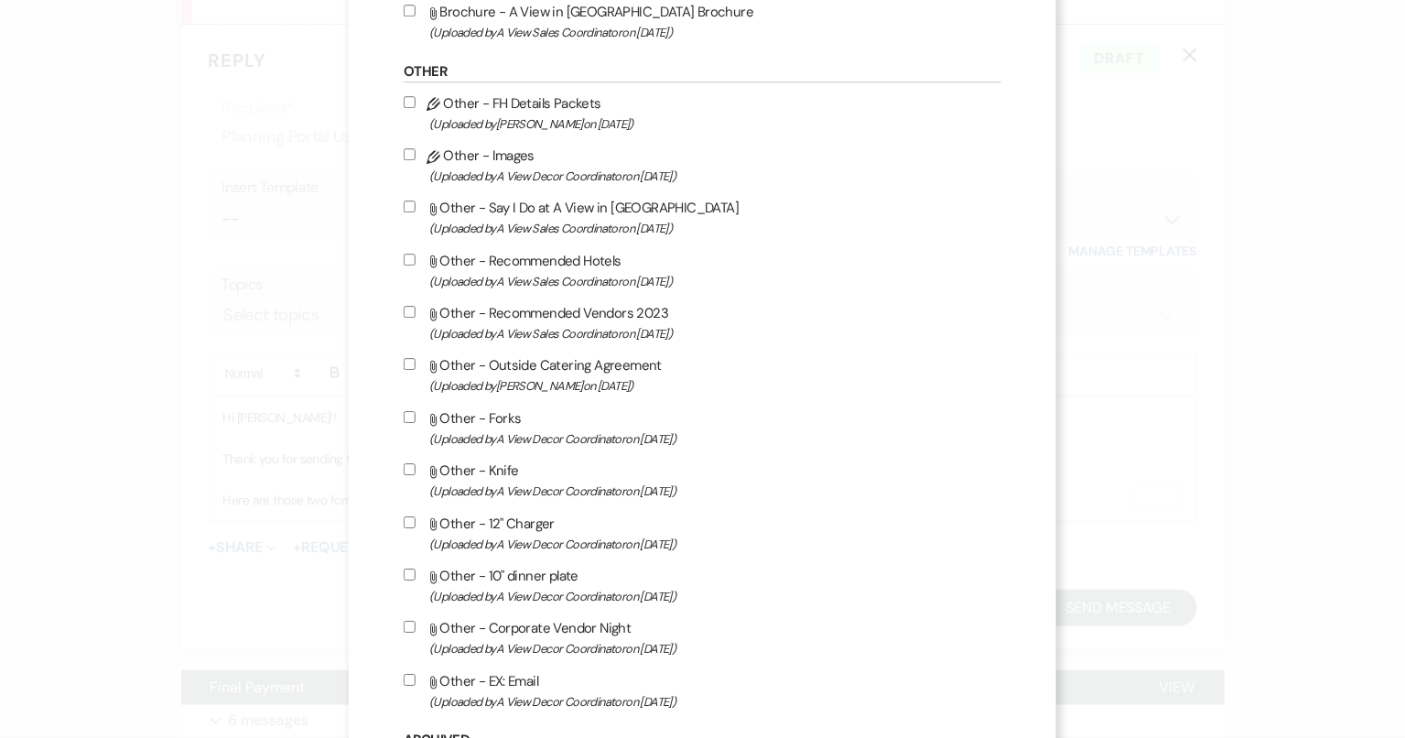
scroll to position [2355, 0]
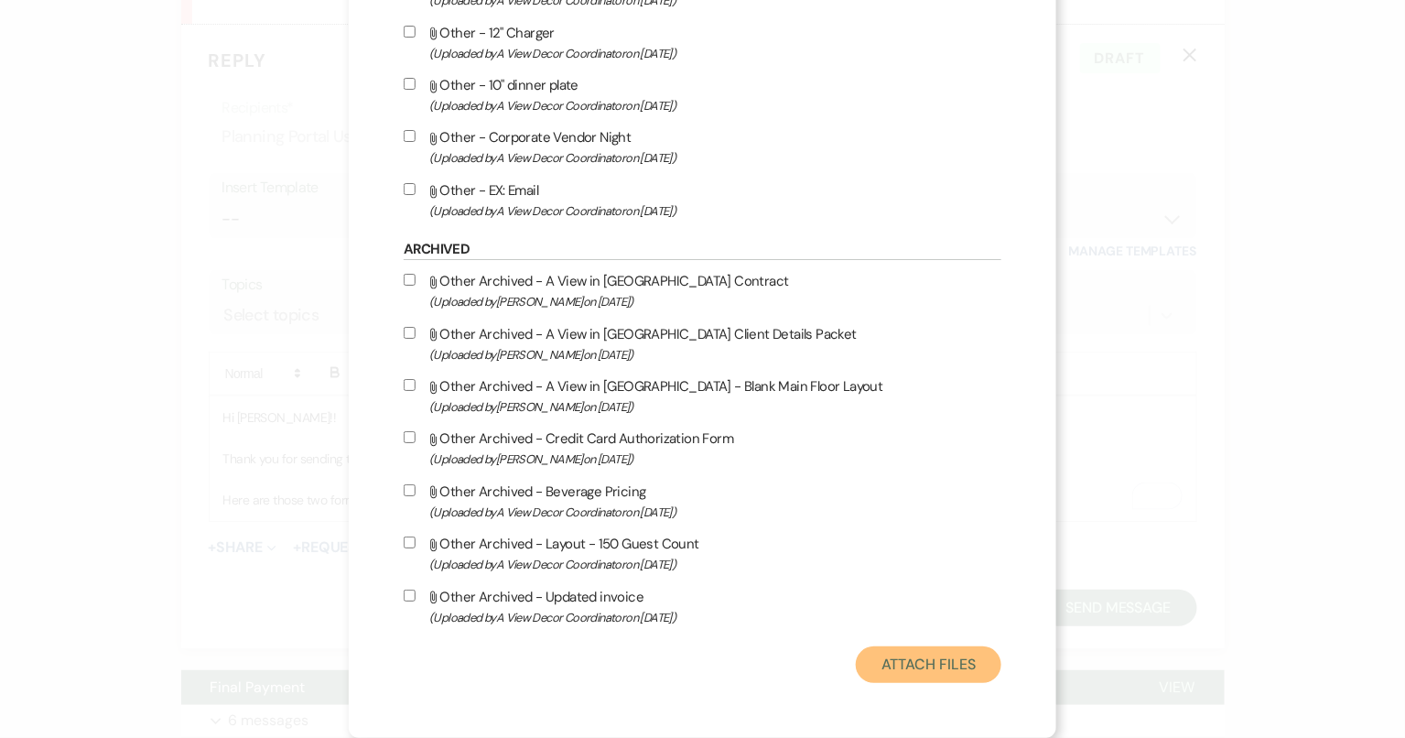
click at [907, 672] on button "Attach Files" at bounding box center [929, 664] width 146 height 37
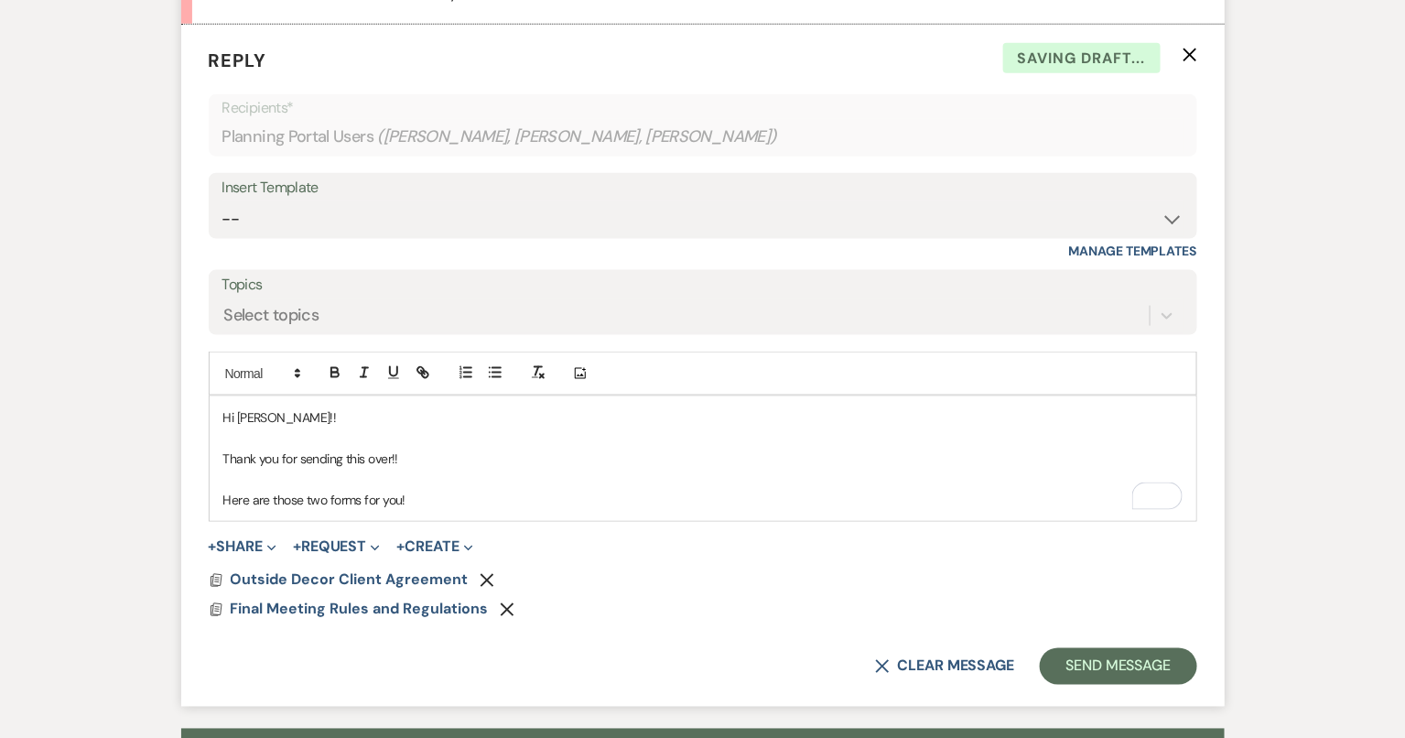
click at [514, 498] on p "Here are those two forms for you!" at bounding box center [702, 500] width 959 height 20
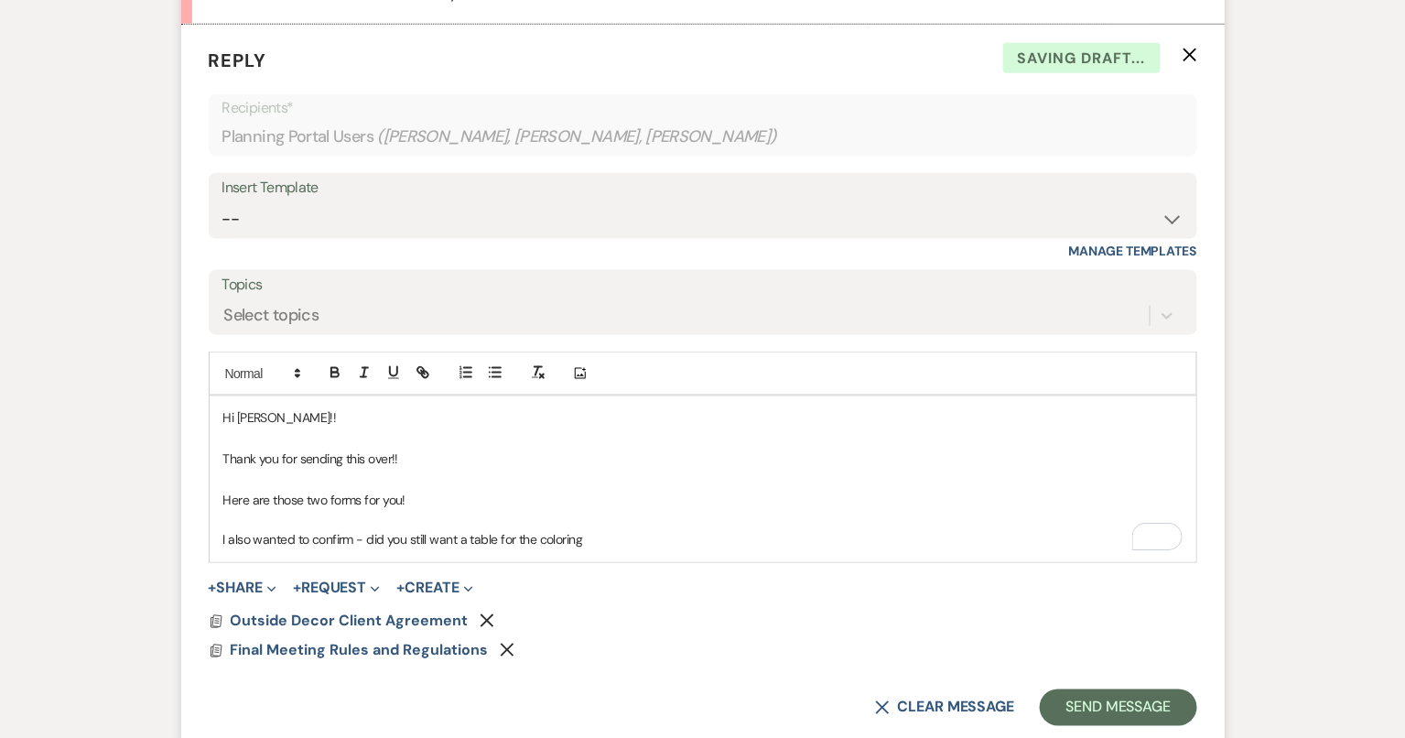
drag, startPoint x: 608, startPoint y: 542, endPoint x: 518, endPoint y: 542, distance: 89.7
click at [518, 542] on p "I also wanted to confirm - did you still want a table for the coloring" at bounding box center [702, 540] width 959 height 20
click at [470, 536] on p "I also wanted to confirm - did you still want a table for coloring, and one for…" at bounding box center [702, 540] width 959 height 20
click at [706, 534] on p "I also wanted to confirm - did you still want a round table for coloring, and o…" at bounding box center [702, 540] width 959 height 20
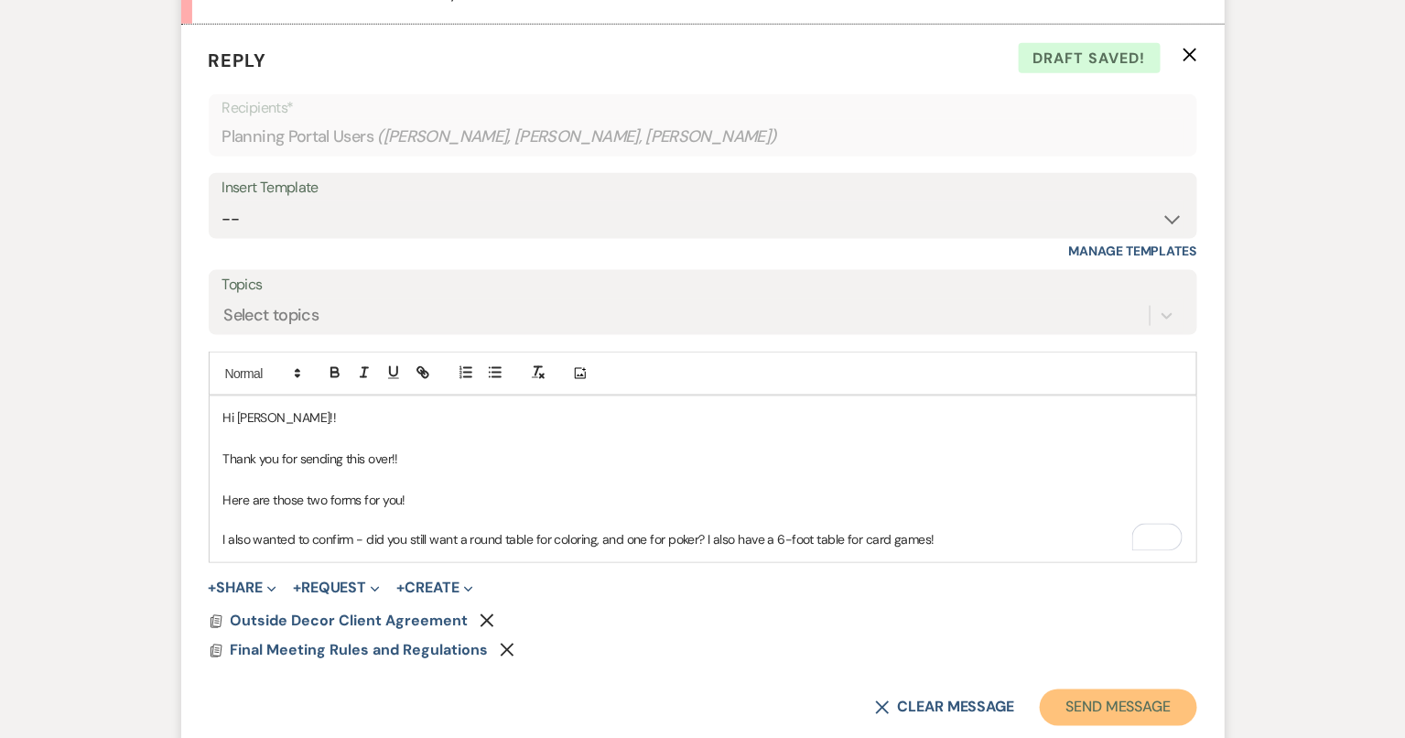
click at [1117, 701] on button "Send Message" at bounding box center [1118, 707] width 157 height 37
